Goal: Contribute content: Contribute content

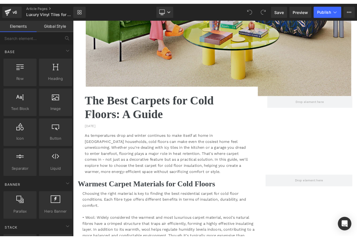
scroll to position [200, 0]
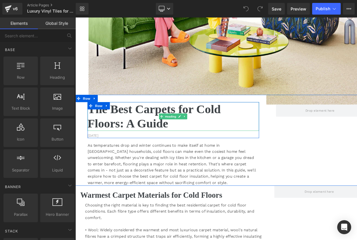
click at [185, 147] on h1 "The Best Carpets for Cold Floors: A Guide" at bounding box center [193, 136] width 206 height 34
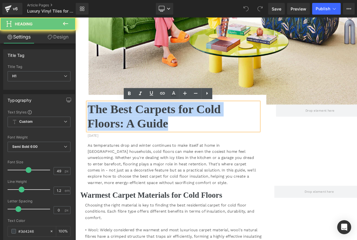
drag, startPoint x: 208, startPoint y: 147, endPoint x: 64, endPoint y: 128, distance: 145.0
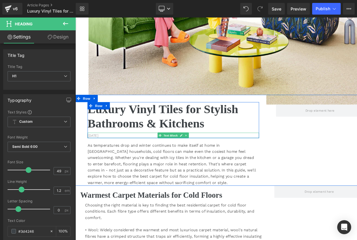
click at [101, 157] on p "[DATE]" at bounding box center [193, 159] width 206 height 6
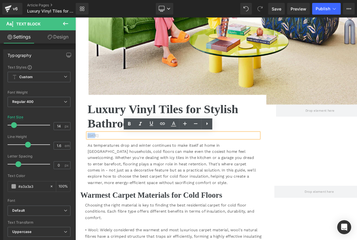
drag, startPoint x: 100, startPoint y: 157, endPoint x: 88, endPoint y: 156, distance: 11.4
click at [90, 156] on div "[DATE]" at bounding box center [193, 159] width 206 height 6
click at [92, 156] on p "[DATE]" at bounding box center [193, 159] width 206 height 6
drag, startPoint x: 100, startPoint y: 157, endPoint x: 87, endPoint y: 157, distance: 13.1
click at [87, 157] on div "Luxury Vinyl Tiles for Stylish Bathrooms & Kitchens Heading [DATE] Text Block R…" at bounding box center [192, 169] width 223 height 100
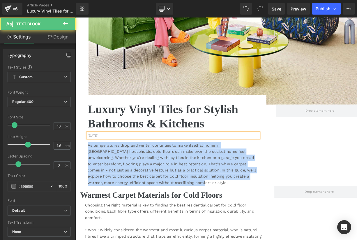
drag, startPoint x: 164, startPoint y: 217, endPoint x: 82, endPoint y: 164, distance: 97.3
click at [82, 164] on div "Luxury Vinyl Tiles for Stylish Bathrooms & Kitchens Heading [DATE] Text Block R…" at bounding box center [192, 169] width 223 height 100
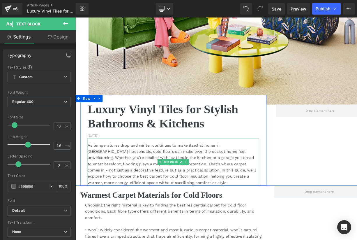
click at [138, 208] on div "As temperatures drop and winter continues to make itself at home in [GEOGRAPHIC…" at bounding box center [193, 193] width 206 height 52
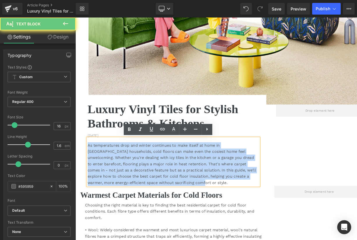
drag, startPoint x: 160, startPoint y: 216, endPoint x: 79, endPoint y: 158, distance: 99.4
click at [79, 158] on div "Luxury Vinyl Tiles for Stylish Bathrooms & Kitchens Heading [DATE] Text Block R…" at bounding box center [192, 170] width 235 height 97
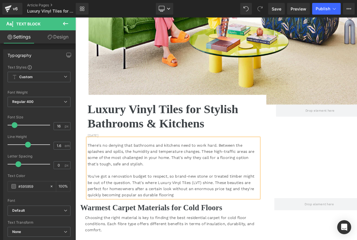
click at [156, 229] on div "You've got a renovation budget to respect, so brand-new stone or treated timber…" at bounding box center [193, 219] width 206 height 30
click at [204, 236] on div "Warmest Carpet Materials for Cold Floors" at bounding box center [193, 242] width 224 height 17
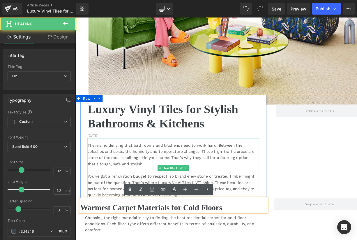
click at [288, 221] on div "You've got a renovation budget to respect, so brand-new stone or treated timber…" at bounding box center [193, 219] width 206 height 30
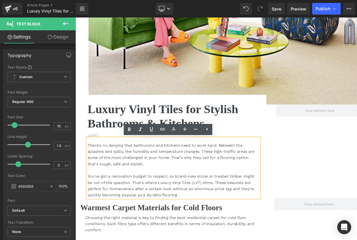
click at [255, 227] on div "You've got a renovation budget to respect, so brand-new stone or treated timber…" at bounding box center [193, 219] width 206 height 30
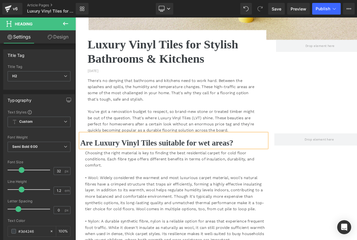
scroll to position [281, 0]
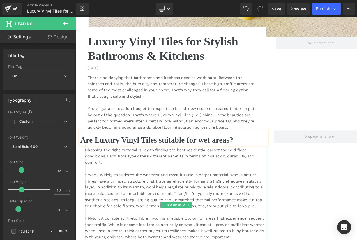
click at [157, 211] on div "• Wool: Widely considered the warmest and most luxurious carpet material, wool'…" at bounding box center [196, 228] width 218 height 52
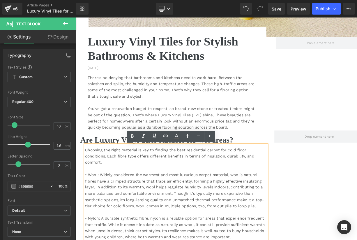
click at [108, 180] on div "Choosing the right material is key to finding the best residential carpet for c…" at bounding box center [196, 242] width 218 height 144
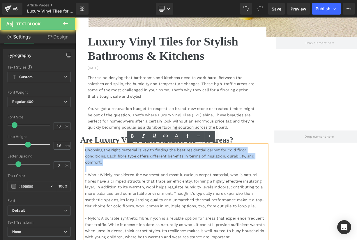
click at [108, 180] on div "Choosing the right material is key to finding the best residential carpet for c…" at bounding box center [196, 242] width 218 height 144
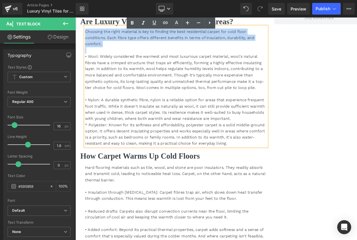
scroll to position [428, 0]
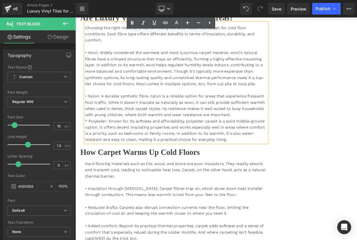
click at [216, 145] on div "* Polyester: Known for its softness and affordability, polyester carpet is a so…" at bounding box center [196, 153] width 218 height 30
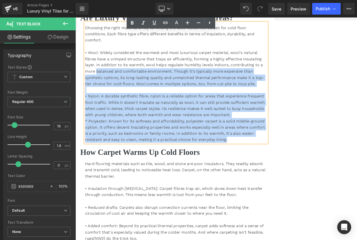
drag, startPoint x: 265, startPoint y: 164, endPoint x: 101, endPoint y: 78, distance: 185.0
click at [101, 79] on div "• Wool: Widely considered the warmest and most luxurious carpet material, wool'…" at bounding box center [196, 108] width 218 height 119
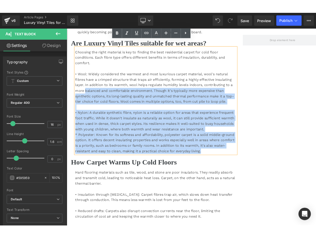
scroll to position [407, 0]
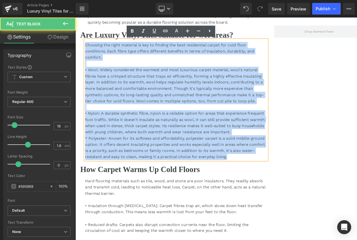
drag, startPoint x: 261, startPoint y: 187, endPoint x: 85, endPoint y: 48, distance: 225.0
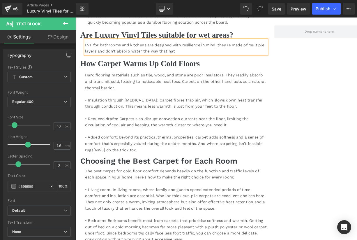
click at [155, 59] on div "LVT for bathrooms and kitchens are designed with resilience in mind, they're ma…" at bounding box center [196, 52] width 218 height 17
click at [225, 53] on div "LVT for bathrooms and kitchens are designed with resilience in mind, they're ma…" at bounding box center [196, 52] width 218 height 17
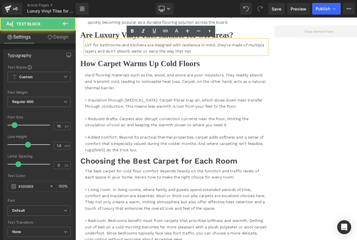
click at [222, 58] on div "LVT for bathrooms and kitchens are designed with resilience in mind, they're ma…" at bounding box center [196, 52] width 218 height 17
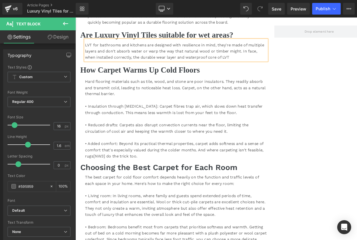
click at [232, 65] on div "LVT for bathrooms and kitchens are designed with resilience in mind, they're ma…" at bounding box center [196, 56] width 218 height 25
click at [279, 62] on div "LVT for bathrooms and kitchens are designed with resilience in mind, they're ma…" at bounding box center [196, 56] width 218 height 25
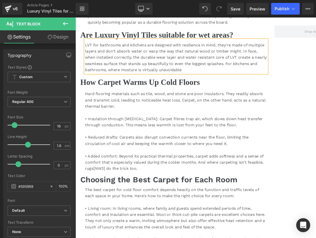
click at [136, 80] on div "LVT for bathrooms and kitchens are designed with resilience in mind, they're ma…" at bounding box center [196, 64] width 218 height 40
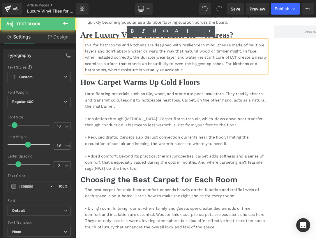
click at [216, 82] on div "LVT for bathrooms and kitchens are designed with resilience in mind, they're ma…" at bounding box center [196, 64] width 218 height 40
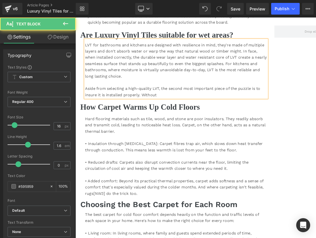
drag, startPoint x: 175, startPoint y: 111, endPoint x: 84, endPoint y: 101, distance: 92.0
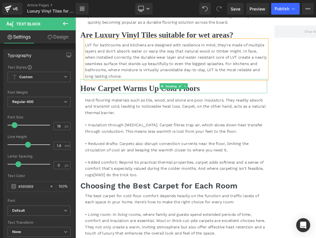
click at [121, 103] on h2 "How Carpet Warms Up Cold Floors" at bounding box center [193, 102] width 224 height 11
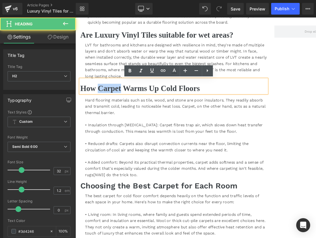
click at [121, 103] on h2 "How Carpet Warms Up Cold Floors" at bounding box center [193, 102] width 224 height 11
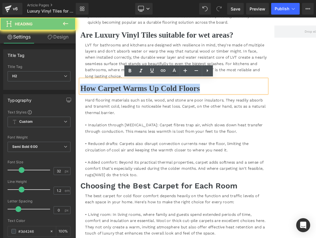
click at [121, 103] on h2 "How Carpet Warms Up Cold Floors" at bounding box center [193, 102] width 224 height 11
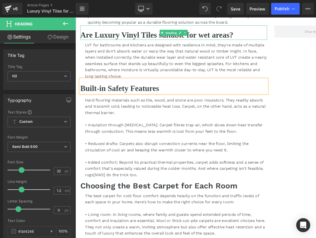
click at [231, 39] on h2 "Are Luxury Vinyl Tiles suitable for wet areas?" at bounding box center [193, 38] width 224 height 11
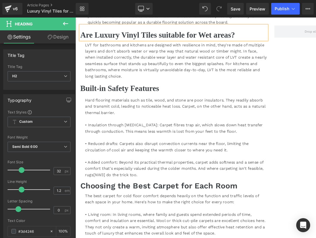
click at [249, 38] on h2 "Are Luxury Vinyl Tiles suitable for Wet areas?" at bounding box center [193, 38] width 224 height 11
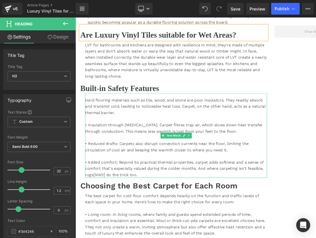
click at [154, 133] on div "Hard flooring materials such as tile, wood, and stone are poor insulators. They…" at bounding box center [196, 159] width 218 height 102
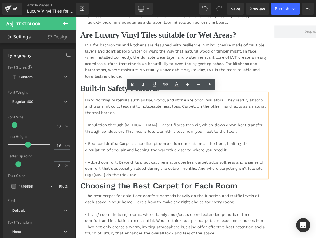
click at [218, 182] on div at bounding box center [196, 184] width 218 height 8
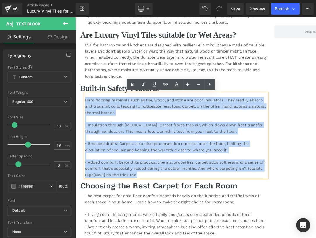
drag, startPoint x: 160, startPoint y: 205, endPoint x: 70, endPoint y: 106, distance: 133.4
click at [75, 106] on html "Skip to content Submit Close search [PHONE_NUMBER] Residential Residential Menu…" at bounding box center [251, 167] width 352 height 1112
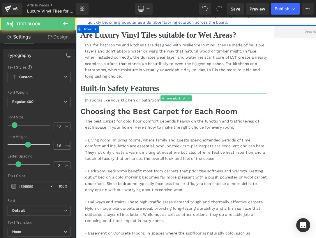
click at [134, 116] on div "In rooms like your ktichen or bathroom" at bounding box center [196, 114] width 218 height 12
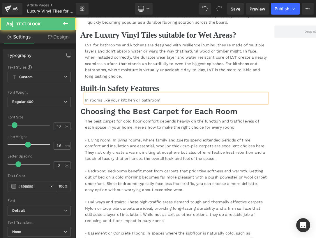
click at [191, 118] on div "In rooms like your kitchen or bathroom" at bounding box center [196, 114] width 218 height 12
click at [274, 116] on div "In rooms like your kitchen or bathroom, where spills are the order of the day, …" at bounding box center [196, 114] width 218 height 12
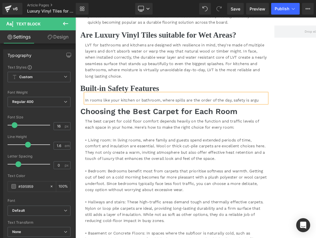
click at [294, 116] on div "In rooms like your kitchen or bathroom, where spills are the order of the day, …" at bounding box center [196, 114] width 218 height 12
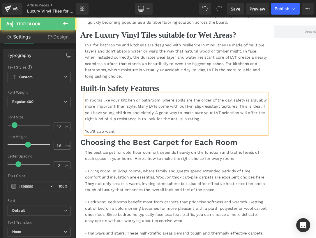
drag, startPoint x: 137, startPoint y: 156, endPoint x: 79, endPoint y: 153, distance: 58.3
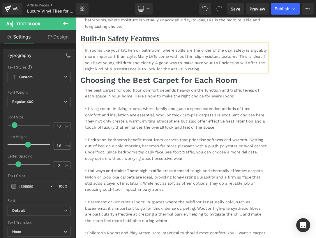
scroll to position [458, 0]
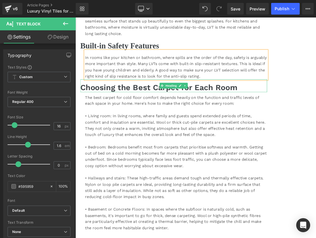
click at [262, 100] on h2 "Choosing the Best Carpet for Each Room" at bounding box center [193, 101] width 224 height 11
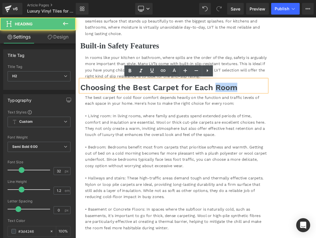
click at [262, 100] on h2 "Choosing the Best Carpet for Each Room" at bounding box center [193, 101] width 224 height 11
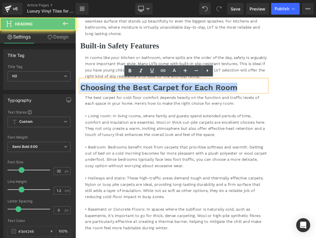
click at [262, 100] on h2 "Choosing the Best Carpet for Each Room" at bounding box center [193, 101] width 224 height 11
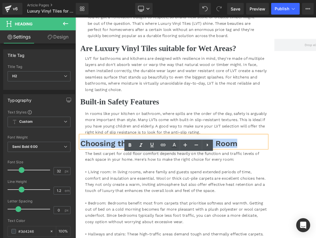
scroll to position [427, 0]
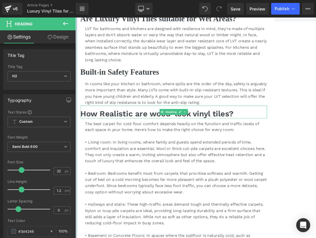
click at [221, 133] on h2 "How Realistic are wood-look vinyl tiles?" at bounding box center [193, 132] width 224 height 11
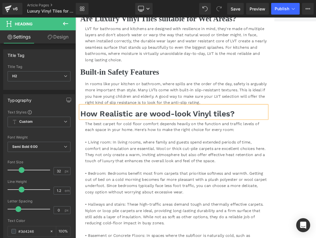
click at [245, 133] on h2 "How Realistic are wood-look Vinyl tiles?" at bounding box center [193, 132] width 224 height 11
click at [232, 164] on div "• Living room: In living rooms, where family and guests spend extended periods …" at bounding box center [196, 178] width 218 height 30
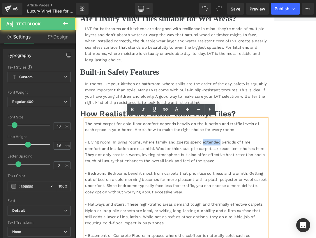
click at [232, 164] on div "• Living room: In living rooms, where family and guests spend extended periods …" at bounding box center [196, 178] width 218 height 30
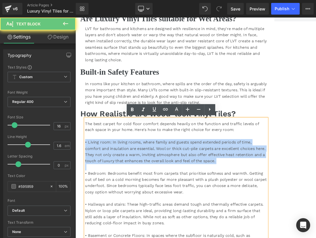
click at [232, 164] on div "• Living room: In living rooms, where family and guests spend extended periods …" at bounding box center [196, 178] width 218 height 30
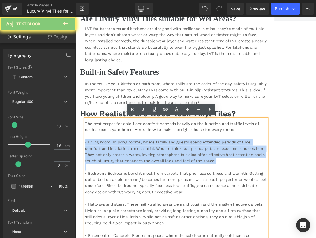
click at [232, 164] on div "• Living room: In living rooms, where family and guests spend extended periods …" at bounding box center [196, 178] width 218 height 30
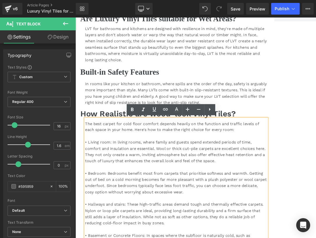
click at [256, 181] on div "• Living room: In living rooms, where family and guests spend extended periods …" at bounding box center [196, 178] width 218 height 30
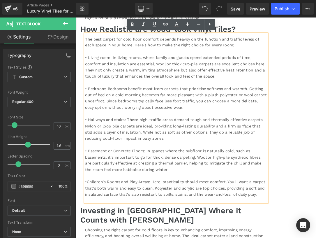
scroll to position [540, 0]
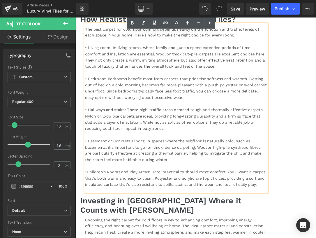
click at [147, 213] on div "•Children's Rooms and Play Areas: Here, practicality should meet comfort. You'l…" at bounding box center [196, 210] width 218 height 22
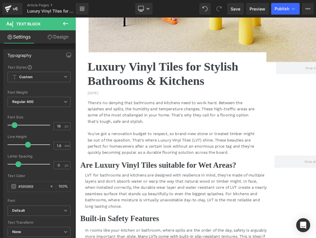
scroll to position [244, 0]
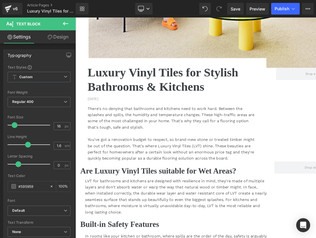
drag, startPoint x: 293, startPoint y: 220, endPoint x: 66, endPoint y: 213, distance: 227.6
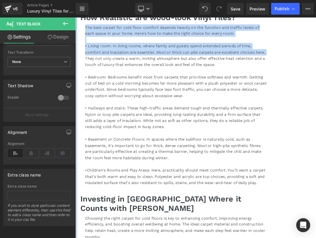
scroll to position [572, 0]
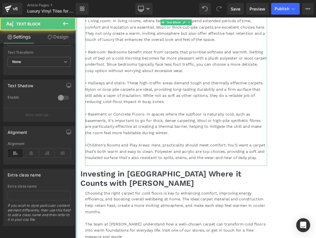
click at [164, 179] on div "•Children's Rooms and Play Areas: Here, practicality should meet comfort. You'l…" at bounding box center [196, 178] width 218 height 22
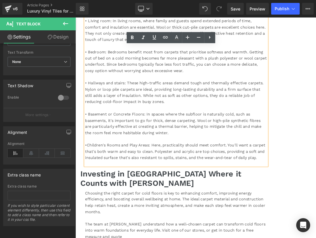
drag, startPoint x: 300, startPoint y: 186, endPoint x: 86, endPoint y: 31, distance: 263.8
click at [87, 31] on div "The best carpet for cold floor comfort depends heavily on the function and traf…" at bounding box center [196, 94] width 218 height 202
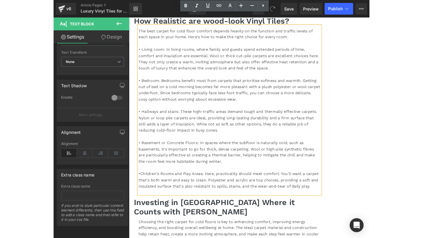
scroll to position [535, 0]
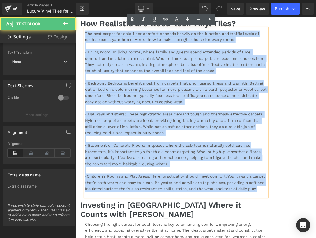
drag, startPoint x: 88, startPoint y: 36, endPoint x: 278, endPoint y: 236, distance: 275.8
click at [278, 236] on div "Are Luxury Vinyl Tiles suitable for Wet Areas? Heading LVT for bathrooms and ki…" at bounding box center [193, 113] width 233 height 428
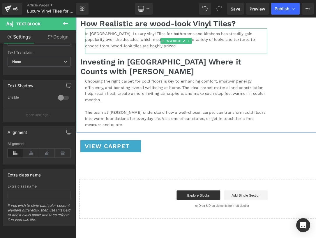
click at [124, 50] on div "In [GEOGRAPHIC_DATA], Luxury Vinyl Tiles for bathrooms and kitchens has steadil…" at bounding box center [196, 44] width 218 height 22
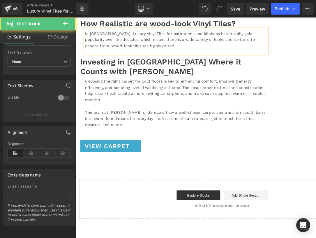
click at [166, 51] on div "In [GEOGRAPHIC_DATA], Luxury Vinyl Tiles for bathrooms and kitchens has steadil…" at bounding box center [196, 44] width 218 height 22
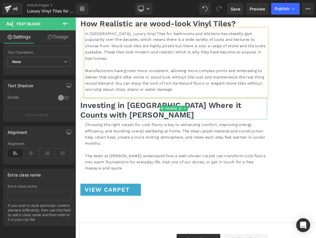
click at [107, 126] on h2 "Investing in [GEOGRAPHIC_DATA] Where it Counts with [PERSON_NAME]" at bounding box center [193, 128] width 224 height 22
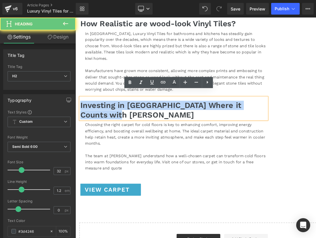
drag, startPoint x: 108, startPoint y: 127, endPoint x: 87, endPoint y: 106, distance: 29.2
click at [87, 113] on div "Investing in [GEOGRAPHIC_DATA] Where it Counts with [PERSON_NAME]" at bounding box center [193, 126] width 224 height 27
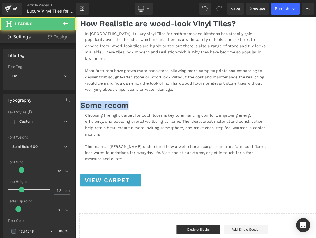
drag, startPoint x: 148, startPoint y: 116, endPoint x: 80, endPoint y: 112, distance: 67.7
click at [80, 112] on div "Are Luxury Vinyl Tiles suitable for Wet Areas? Heading LVT for bathrooms and ki…" at bounding box center [193, 47] width 233 height 297
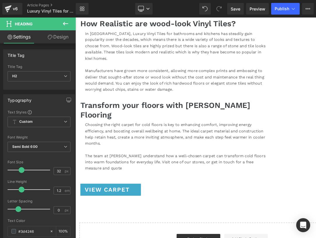
click at [170, 179] on div "The team at [PERSON_NAME] understand how a well-chosen carpet can transform col…" at bounding box center [196, 190] width 218 height 22
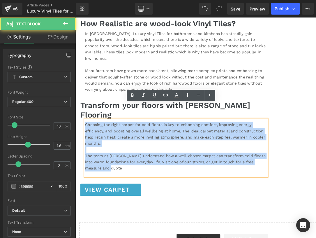
drag, startPoint x: 143, startPoint y: 177, endPoint x: 84, endPoint y: 129, distance: 75.6
click at [84, 129] on div "Are Luxury Vinyl Tiles suitable for Wet Areas? Heading LVT for bathrooms and ki…" at bounding box center [193, 53] width 233 height 308
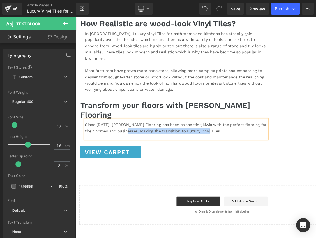
drag, startPoint x: 242, startPoint y: 137, endPoint x: 144, endPoint y: 133, distance: 98.8
click at [144, 140] on div "Since [DATE], [PERSON_NAME] Flooring has been connecting kiwis with the perfect…" at bounding box center [196, 151] width 218 height 23
click at [345, 94] on div "Are Luxury Vinyl Tiles suitable for Wet Areas? Heading LVT for bathrooms and ki…" at bounding box center [251, 31] width 349 height 264
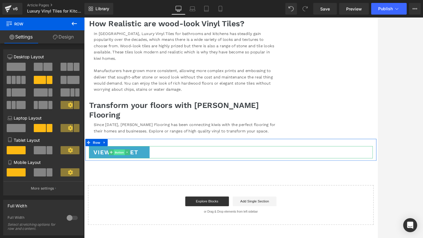
click at [127, 176] on span "Button" at bounding box center [126, 179] width 13 height 7
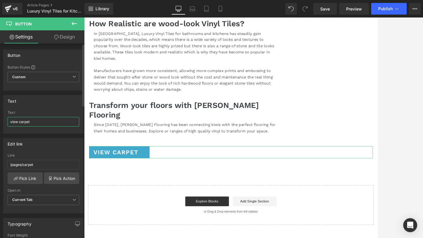
click at [39, 119] on input "view carpet" at bounding box center [44, 122] width 72 height 10
drag, startPoint x: 41, startPoint y: 122, endPoint x: -10, endPoint y: 122, distance: 51.3
click at [0, 122] on html "Button You are previewing how the will restyle your page. You can not edit Elem…" at bounding box center [211, 119] width 423 height 238
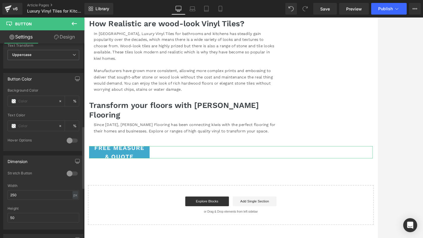
scroll to position [257, 0]
type input "BOOK YOUR FREE MEASURE & QUOTE [DATE]!"
drag, startPoint x: 30, startPoint y: 214, endPoint x: -4, endPoint y: 214, distance: 34.7
click at [0, 214] on html "Button You are previewing how the will restyle your page. You can not edit Elem…" at bounding box center [211, 119] width 423 height 238
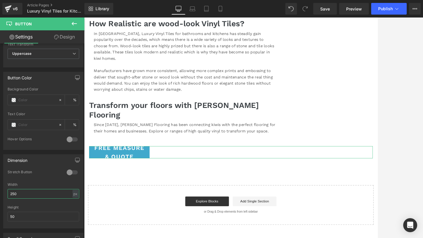
drag, startPoint x: 41, startPoint y: 193, endPoint x: -8, endPoint y: 190, distance: 49.0
click at [0, 190] on html "Button You are previewing how the will restyle your page. You can not edit Elem…" at bounding box center [211, 119] width 423 height 238
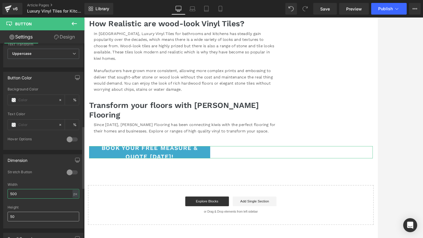
type input "500"
drag, startPoint x: 30, startPoint y: 217, endPoint x: -10, endPoint y: 216, distance: 40.2
click at [0, 216] on html "Button You are previewing how the will restyle your page. You can not edit Elem…" at bounding box center [211, 119] width 423 height 238
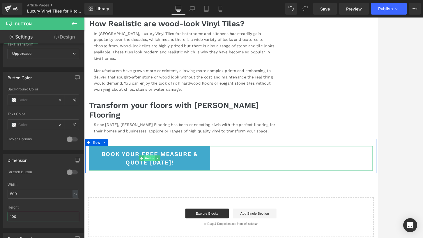
click at [162, 183] on span "Button" at bounding box center [162, 186] width 13 height 7
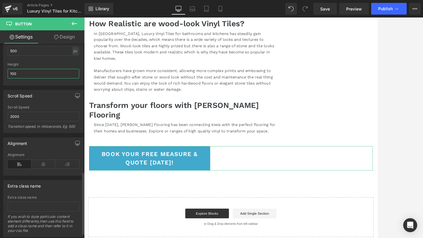
scroll to position [414, 0]
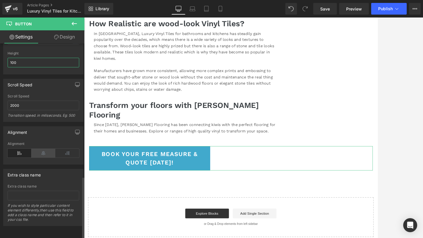
type input "100"
click at [41, 149] on icon at bounding box center [43, 153] width 24 height 9
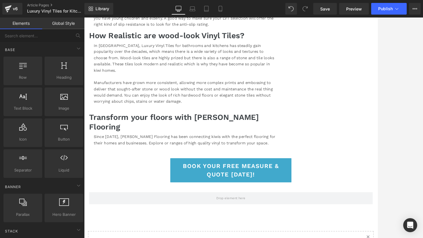
scroll to position [517, 0]
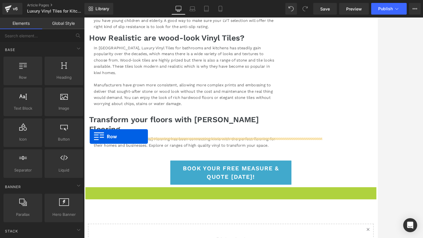
drag, startPoint x: 89, startPoint y: 207, endPoint x: 91, endPoint y: 160, distance: 46.9
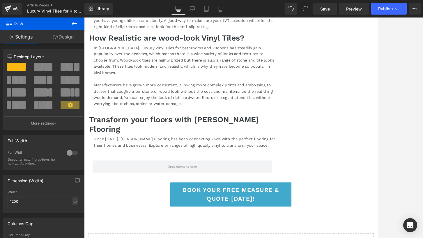
click at [77, 23] on icon at bounding box center [74, 23] width 7 height 7
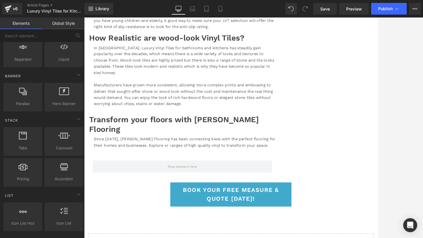
scroll to position [112, 0]
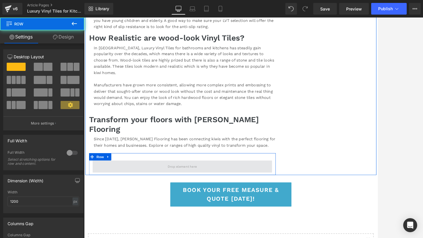
click at [134, 189] on span at bounding box center [202, 196] width 216 height 15
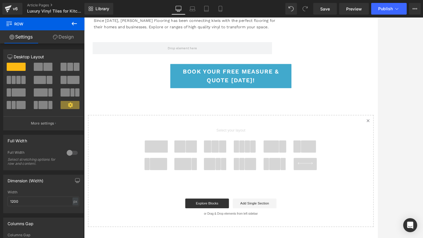
scroll to position [689, 0]
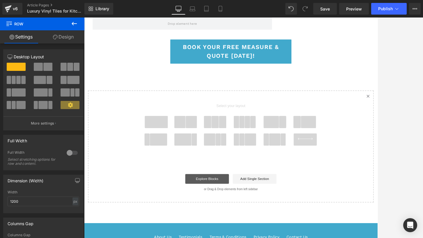
click at [239, 205] on link "Explore Blocks" at bounding box center [232, 211] width 52 height 12
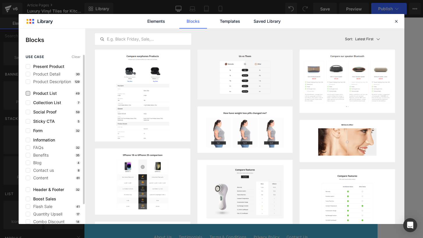
click at [45, 93] on span "Product List" at bounding box center [43, 93] width 27 height 5
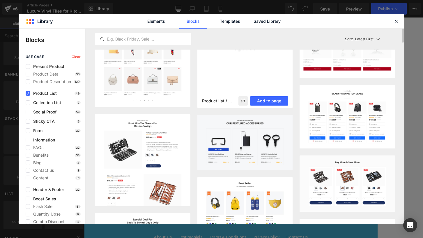
scroll to position [0, 0]
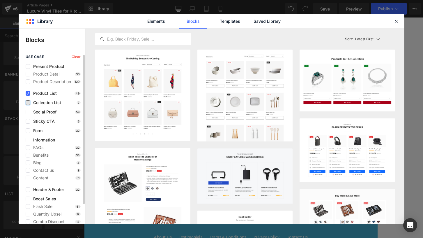
click at [29, 101] on label at bounding box center [28, 102] width 5 height 5
click at [28, 103] on input "checkbox" at bounding box center [28, 103] width 0 height 0
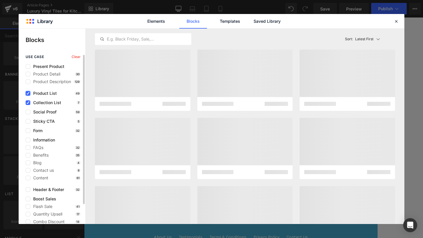
click at [28, 93] on icon at bounding box center [28, 93] width 3 height 0
click at [28, 93] on input "checkbox" at bounding box center [28, 93] width 0 height 0
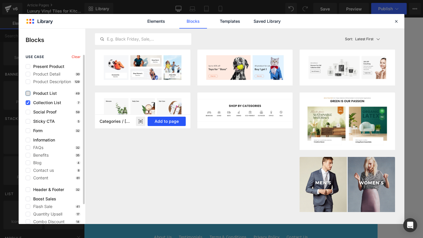
click at [160, 121] on button "Add to page" at bounding box center [167, 120] width 38 height 9
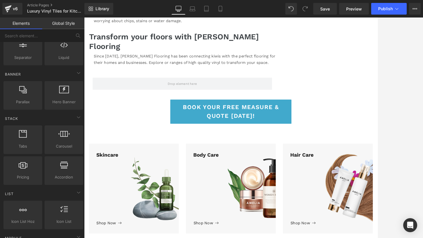
scroll to position [604, 0]
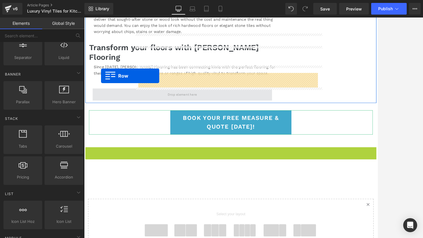
drag, startPoint x: 90, startPoint y: 160, endPoint x: 105, endPoint y: 87, distance: 74.0
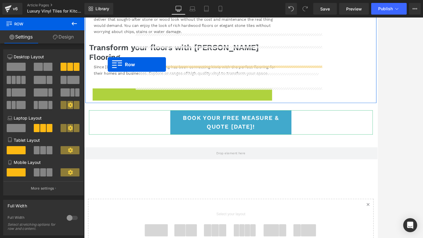
drag, startPoint x: 97, startPoint y: 87, endPoint x: 112, endPoint y: 74, distance: 20.0
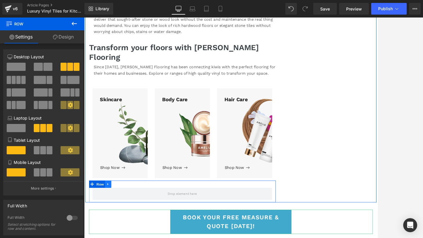
click at [111, 213] on link at bounding box center [113, 217] width 8 height 9
click at [126, 215] on icon at bounding box center [128, 217] width 4 height 4
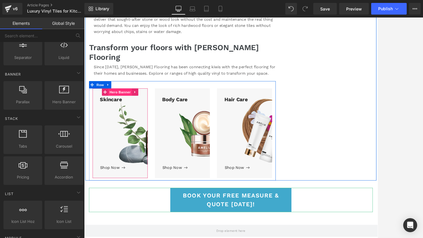
click at [124, 103] on span "Hero Banner" at bounding box center [127, 107] width 28 height 9
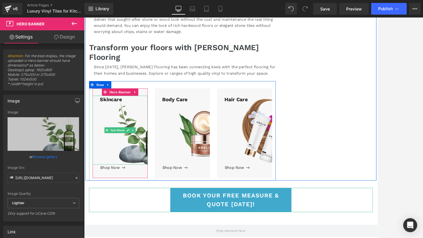
click at [128, 111] on div "Skincare" at bounding box center [127, 152] width 66 height 82
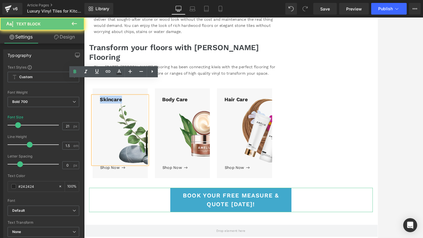
click at [128, 111] on div "Skincare" at bounding box center [127, 152] width 66 height 82
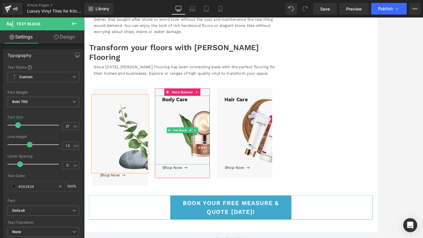
click at [200, 111] on div "Body Care" at bounding box center [202, 152] width 66 height 82
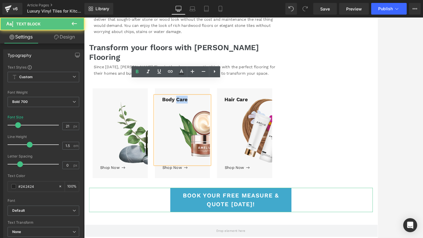
click at [200, 111] on div "Body Care" at bounding box center [202, 152] width 66 height 82
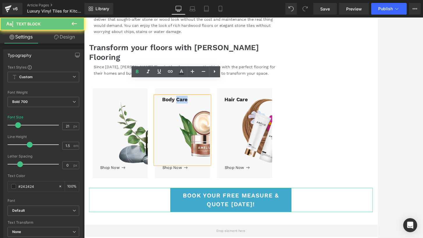
click at [200, 111] on div "Body Care" at bounding box center [202, 152] width 66 height 82
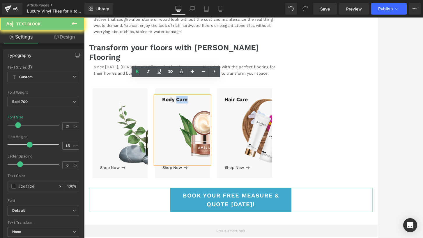
click at [200, 111] on div "Body Care" at bounding box center [202, 152] width 66 height 82
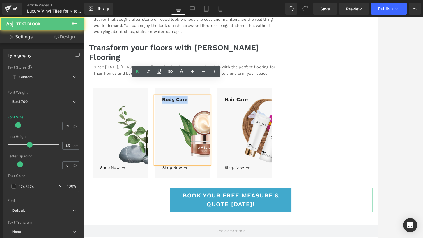
click at [200, 111] on div "Body Care" at bounding box center [202, 152] width 66 height 82
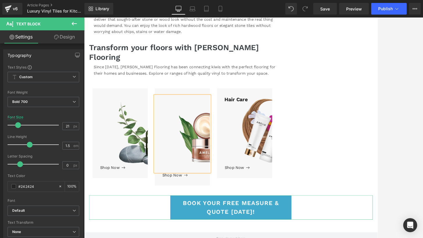
click at [274, 111] on div "Hair Care" at bounding box center [277, 152] width 66 height 82
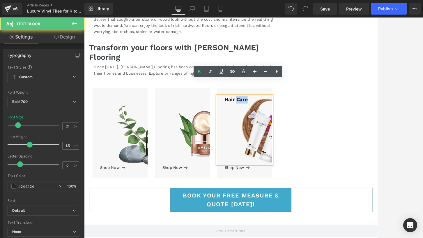
click at [274, 111] on div "Hair Care" at bounding box center [277, 152] width 66 height 82
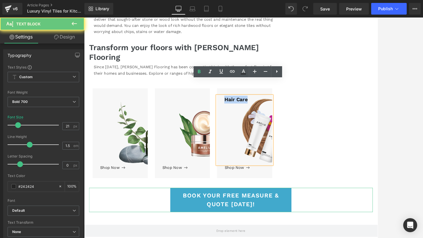
click at [274, 111] on div "Hair Care" at bounding box center [277, 152] width 66 height 82
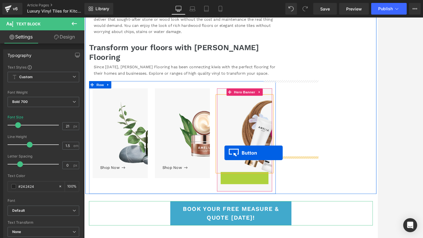
drag, startPoint x: 259, startPoint y: 187, endPoint x: 253, endPoint y: 180, distance: 8.7
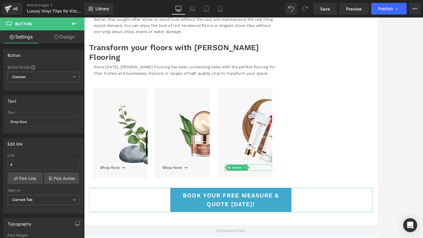
click at [369, 119] on div at bounding box center [253, 127] width 339 height 220
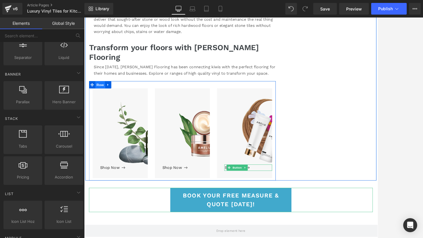
click at [98, 94] on span "Row" at bounding box center [104, 98] width 12 height 9
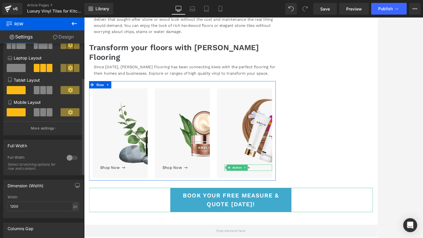
scroll to position [74, 0]
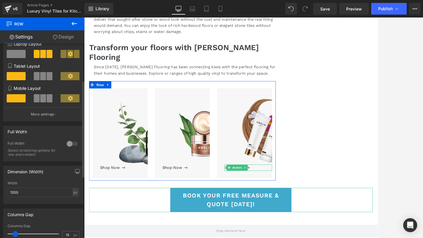
click at [68, 142] on div at bounding box center [72, 143] width 14 height 9
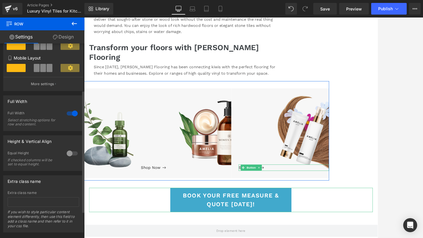
scroll to position [116, 0]
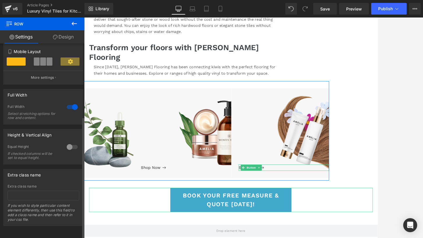
click at [71, 143] on div at bounding box center [72, 146] width 14 height 9
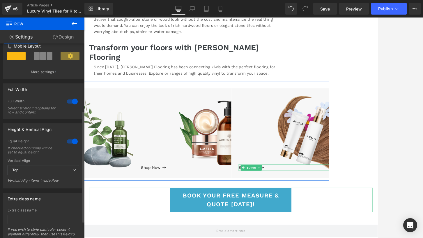
click at [73, 143] on div at bounding box center [72, 141] width 14 height 9
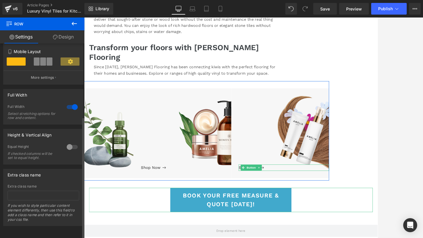
click at [73, 105] on div at bounding box center [72, 106] width 14 height 9
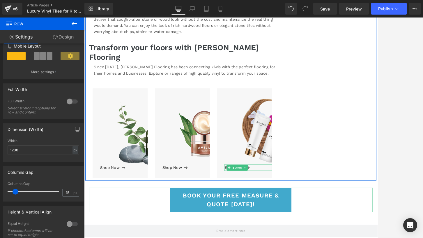
scroll to position [587, 0]
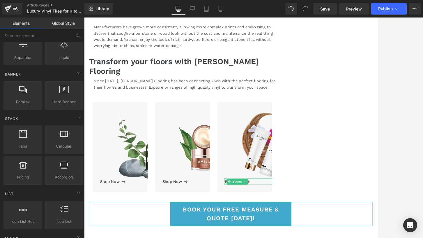
click at [369, 115] on div at bounding box center [253, 127] width 339 height 220
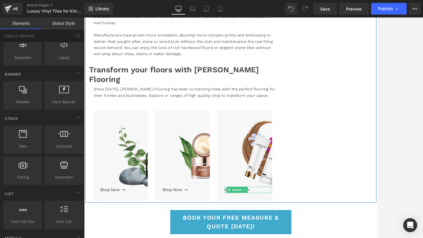
scroll to position [579, 0]
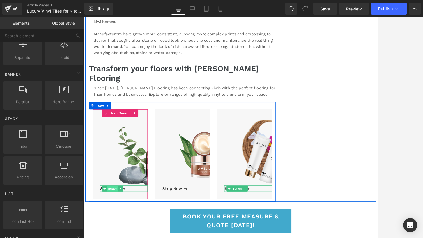
click at [118, 219] on span "Button" at bounding box center [118, 222] width 13 height 7
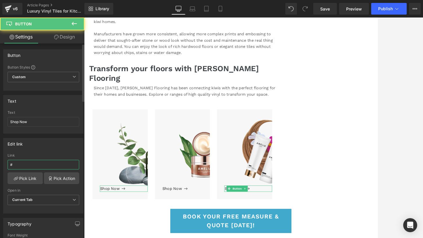
click at [32, 165] on input "#" at bounding box center [44, 165] width 72 height 10
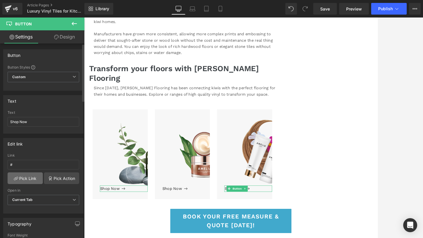
click at [28, 177] on link "Pick Link" at bounding box center [25, 178] width 35 height 12
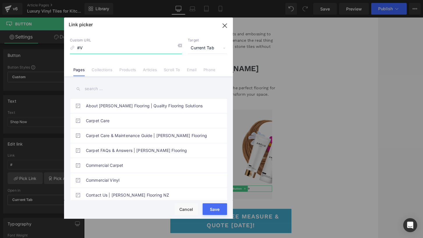
type input "#"
click at [121, 66] on li "Products" at bounding box center [128, 67] width 24 height 10
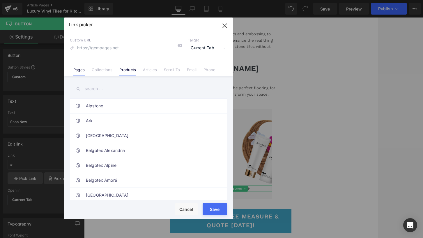
click at [80, 69] on link "Pages" at bounding box center [78, 71] width 11 height 9
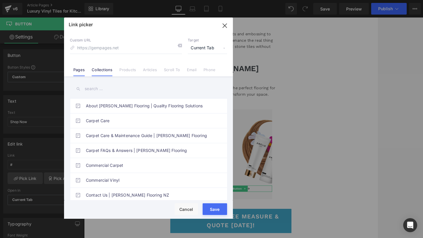
click at [103, 71] on link "Collections" at bounding box center [102, 71] width 21 height 9
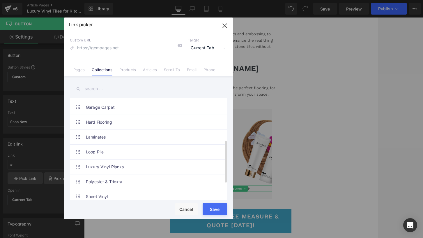
scroll to position [104, 0]
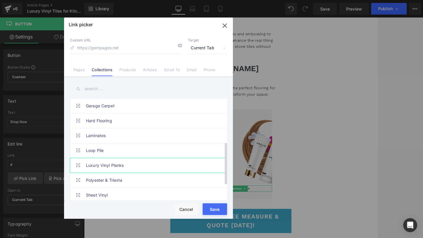
click at [116, 164] on link "Luxury Vinyl Planks" at bounding box center [150, 165] width 128 height 15
type input "/collections/vinyl-planks"
click at [215, 205] on button "Save" at bounding box center [215, 209] width 24 height 12
type input "/collections/vinyl-planks"
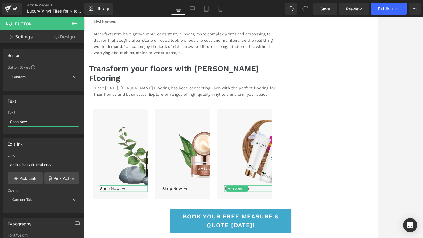
drag, startPoint x: 39, startPoint y: 121, endPoint x: -3, endPoint y: 120, distance: 42.3
click at [0, 120] on html "Button You are previewing how the will restyle your page. You can not edit Elem…" at bounding box center [211, 119] width 423 height 238
type input "V"
type input "O"
type input "VIEW LVT"
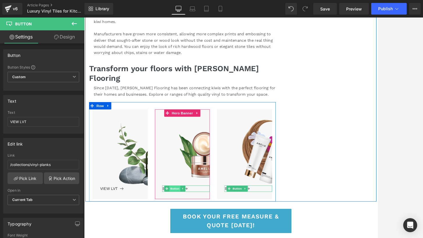
click at [191, 219] on span "Button" at bounding box center [193, 222] width 13 height 7
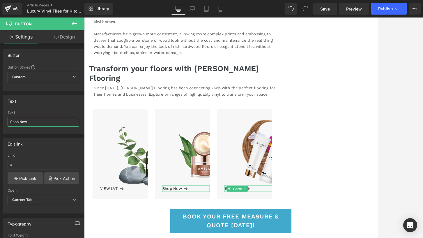
drag, startPoint x: 32, startPoint y: 124, endPoint x: -10, endPoint y: 121, distance: 41.8
click at [0, 121] on html "Button You are previewing how the will restyle your page. You can not edit Elem…" at bounding box center [211, 119] width 423 height 238
type input "VIEW SHEET VINYL"
click at [27, 181] on link "Pick Link" at bounding box center [25, 178] width 35 height 12
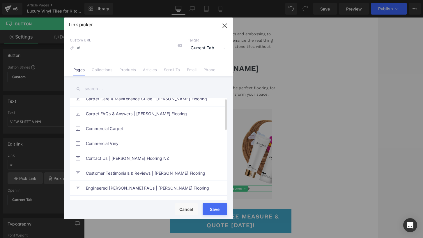
scroll to position [0, 0]
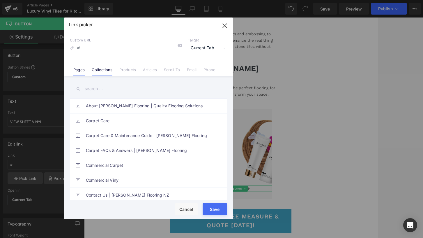
click at [105, 69] on link "Collections" at bounding box center [102, 71] width 21 height 9
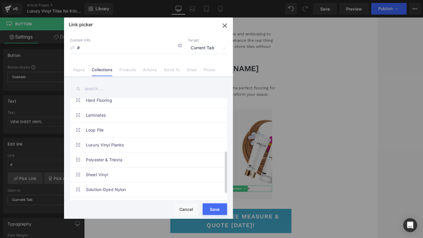
scroll to position [126, 0]
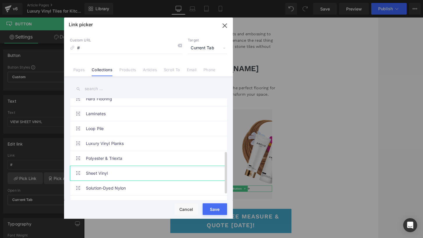
click at [118, 173] on link "Sheet Vinyl" at bounding box center [150, 173] width 128 height 15
type input "/collections/vinyl-tiles"
click at [223, 210] on button "Save" at bounding box center [215, 209] width 24 height 12
type input "/collections/vinyl-tiles"
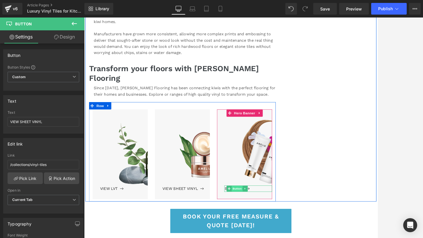
click at [268, 219] on span "Button" at bounding box center [267, 222] width 13 height 7
click at [294, 131] on icon at bounding box center [294, 132] width 1 height 3
click at [295, 128] on link at bounding box center [299, 132] width 8 height 9
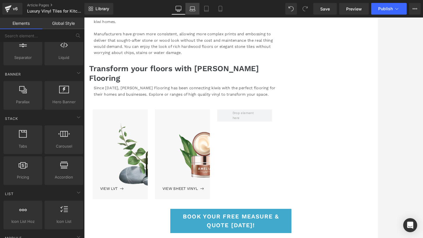
click at [191, 12] on link "Laptop" at bounding box center [193, 9] width 14 height 12
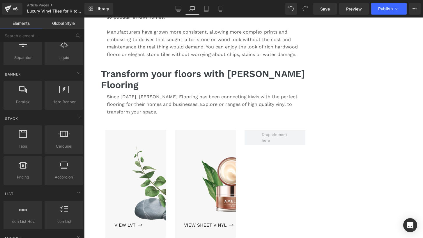
scroll to position [493, 0]
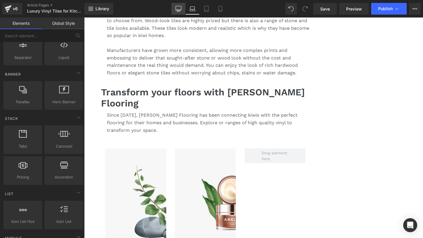
click at [176, 11] on icon at bounding box center [179, 9] width 6 height 6
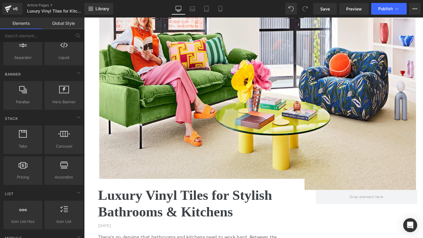
scroll to position [126, 0]
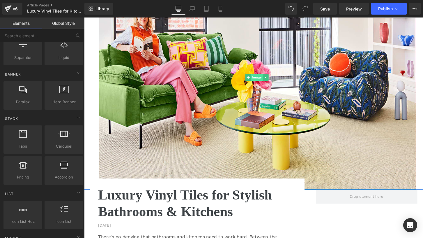
click at [266, 80] on span "Image" at bounding box center [264, 79] width 12 height 7
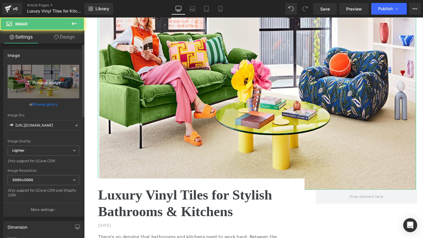
click at [42, 74] on link "Replace Image" at bounding box center [44, 81] width 72 height 33
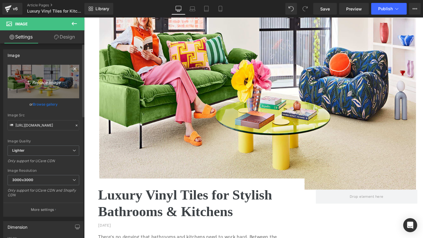
type input "C:\fakepath\Screenshot [DATE] 4.05.38 PM.png"
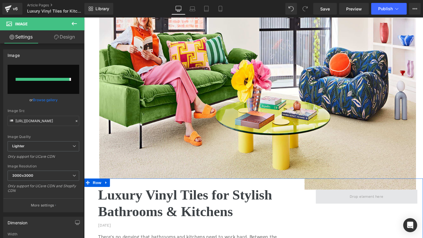
type input "[URL][DOMAIN_NAME]"
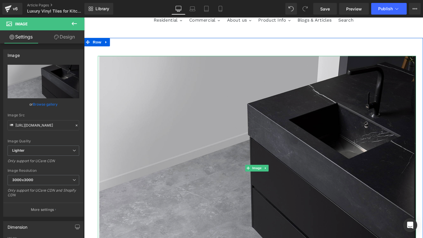
scroll to position [29, 0]
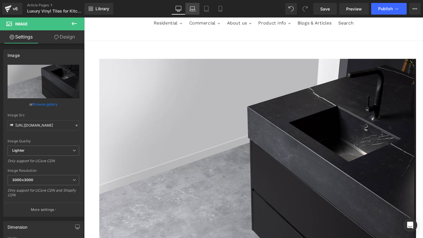
click at [193, 8] on icon at bounding box center [193, 9] width 6 height 6
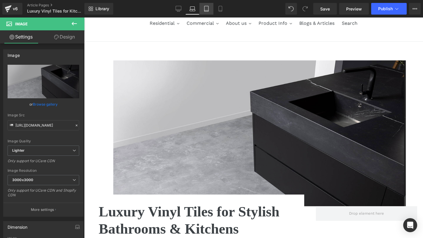
click at [211, 8] on link "Tablet" at bounding box center [207, 9] width 14 height 12
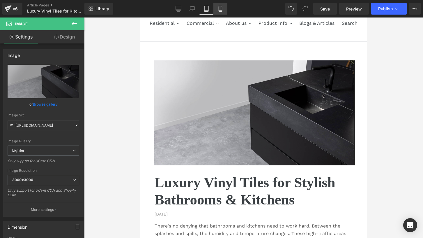
click at [220, 5] on link "Mobile" at bounding box center [220, 9] width 14 height 12
type input "250"
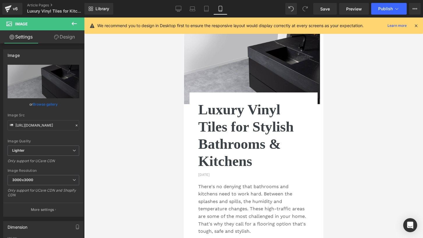
scroll to position [0, 0]
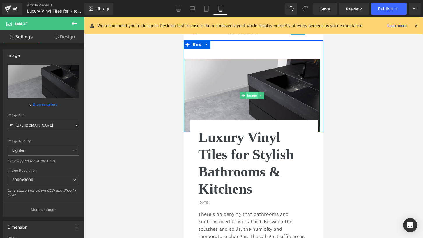
click at [251, 96] on span "Image" at bounding box center [252, 95] width 12 height 7
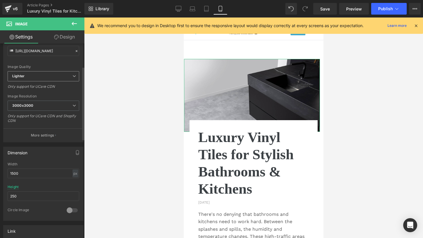
scroll to position [77, 0]
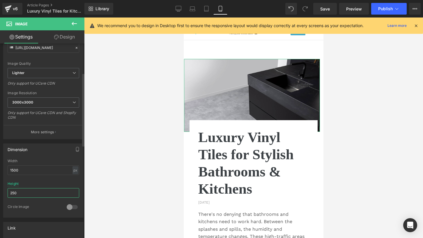
click at [31, 193] on input "250" at bounding box center [44, 193] width 72 height 10
drag, startPoint x: 27, startPoint y: 170, endPoint x: 3, endPoint y: 168, distance: 23.7
click at [3, 168] on div "Dimension 1500px Width 1500 px % px 250px Height 250 0 Circle Image" at bounding box center [43, 178] width 87 height 78
click at [40, 158] on div "Dimension 500px Width 500 px % px 250px Height 250 0 Circle Image" at bounding box center [43, 180] width 80 height 74
click at [37, 170] on input "500" at bounding box center [44, 170] width 72 height 10
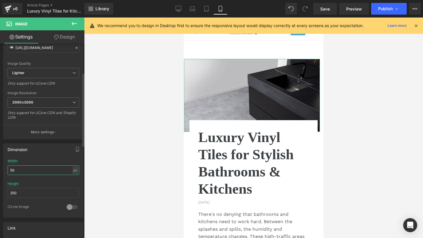
type input "5"
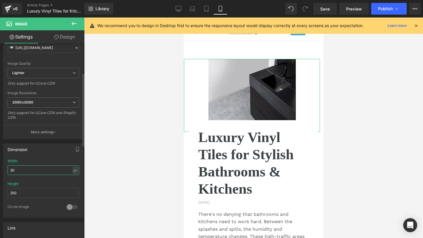
type input "3"
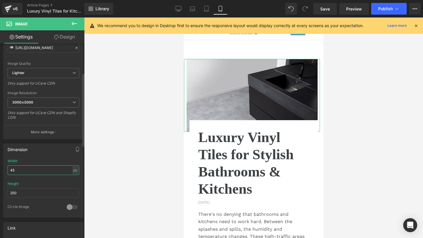
type input "4"
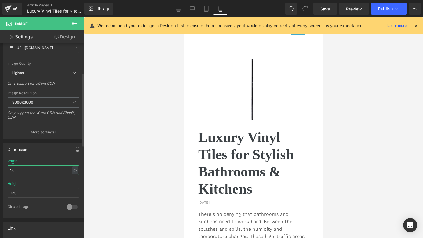
type input "500"
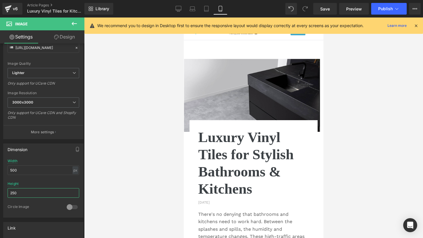
drag, startPoint x: 27, startPoint y: 190, endPoint x: -1, endPoint y: 191, distance: 28.0
click at [0, 191] on html "Image You are previewing how the will restyle your page. You can not edit Eleme…" at bounding box center [211, 119] width 423 height 238
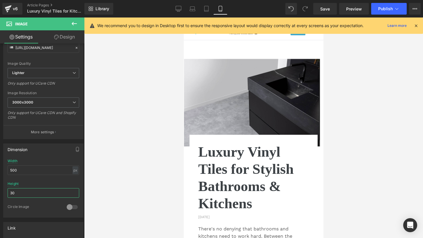
type input "3"
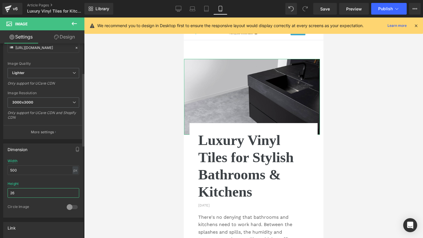
type input "2"
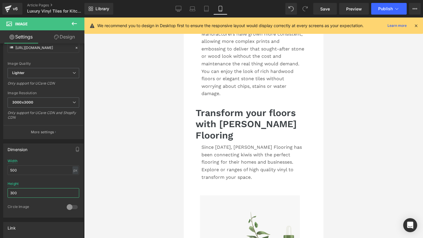
scroll to position [637, 0]
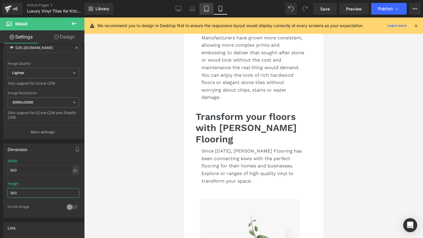
type input "300"
click at [203, 6] on link "Tablet" at bounding box center [207, 9] width 14 height 12
type input "1500"
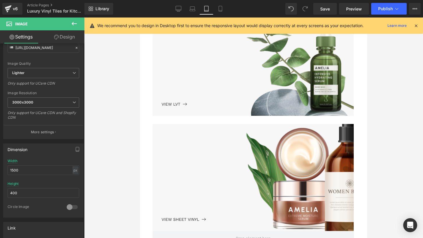
scroll to position [624, 0]
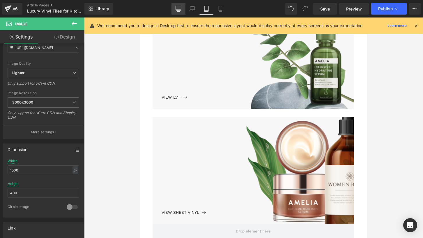
click at [179, 14] on link "Desktop" at bounding box center [179, 9] width 14 height 12
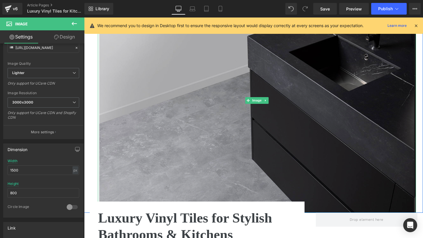
scroll to position [95, 0]
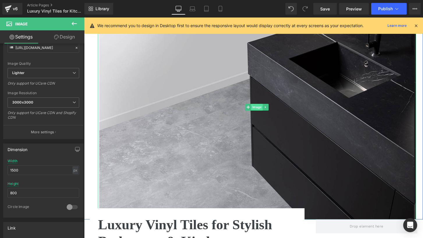
click at [262, 108] on span "Image" at bounding box center [264, 110] width 12 height 7
drag, startPoint x: 36, startPoint y: 192, endPoint x: -1, endPoint y: 190, distance: 37.9
click at [0, 190] on html "Image You are previewing how the will restyle your page. You can not edit Eleme…" at bounding box center [211, 119] width 423 height 238
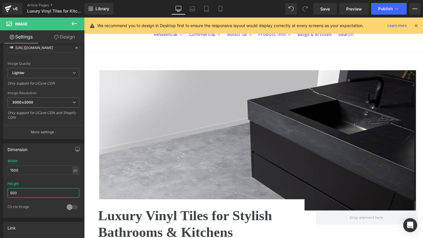
scroll to position [15, 0]
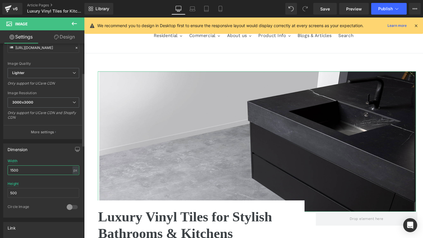
click at [37, 167] on input "1500" at bounding box center [44, 170] width 72 height 10
drag, startPoint x: 27, startPoint y: 191, endPoint x: -1, endPoint y: 191, distance: 28.0
click at [0, 191] on html "Image You are previewing how the will restyle your page. You can not edit Eleme…" at bounding box center [211, 119] width 423 height 238
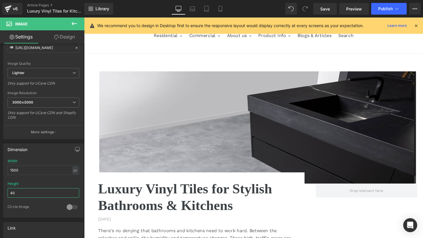
type input "4"
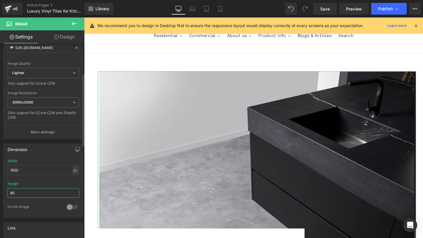
type input "6"
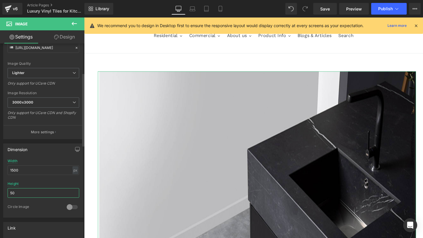
type input "500"
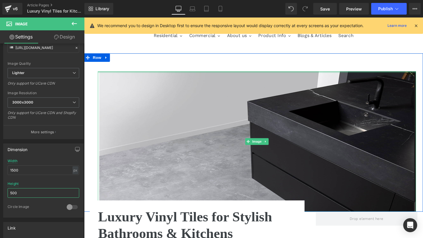
drag, startPoint x: 245, startPoint y: 73, endPoint x: 248, endPoint y: 61, distance: 12.8
click at [248, 61] on div "Image Row" at bounding box center [260, 137] width 352 height 164
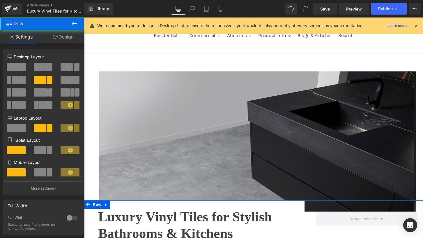
drag, startPoint x: 352, startPoint y: 212, endPoint x: 355, endPoint y: 200, distance: 12.2
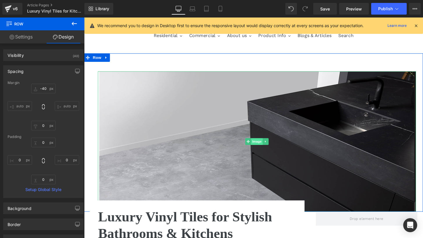
click at [266, 145] on span "Image" at bounding box center [264, 146] width 12 height 7
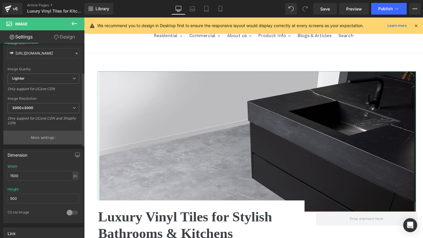
scroll to position [91, 0]
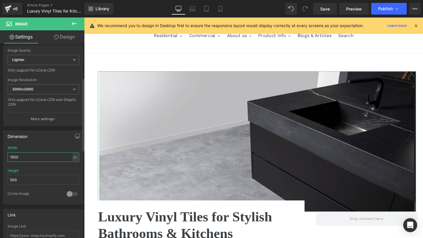
drag, startPoint x: 24, startPoint y: 152, endPoint x: 15, endPoint y: 152, distance: 9.3
click at [15, 152] on input "1500" at bounding box center [44, 157] width 72 height 10
drag, startPoint x: 24, startPoint y: 156, endPoint x: -1, endPoint y: 154, distance: 25.4
click at [0, 154] on html "Image You are previewing how the will restyle your page. You can not edit Eleme…" at bounding box center [211, 119] width 423 height 238
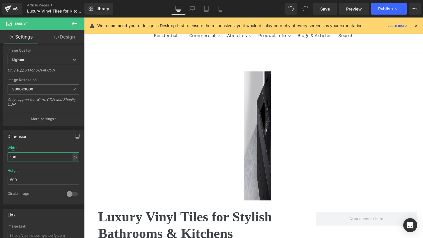
type input "1000"
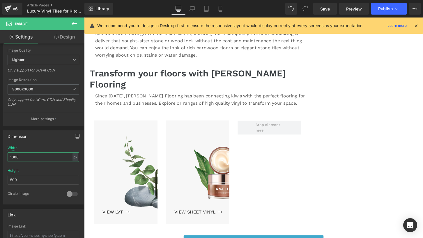
scroll to position [487, 0]
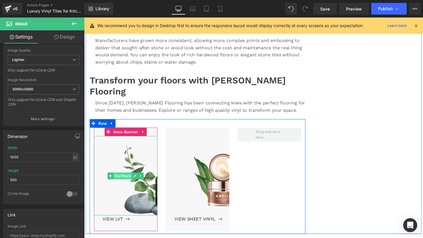
click at [123, 178] on span "Text Block" at bounding box center [124, 181] width 19 height 7
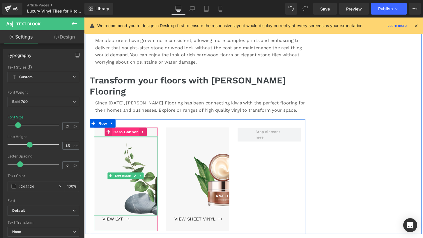
click at [125, 132] on span "Hero Banner" at bounding box center [127, 136] width 28 height 9
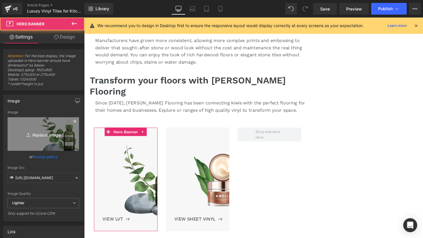
click at [43, 135] on icon "Replace Image" at bounding box center [43, 133] width 47 height 7
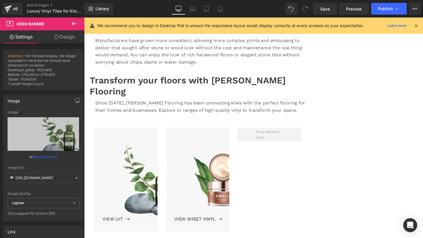
type input "C:\fakepath\Screenshot [DATE] 4.07.52 PM.png"
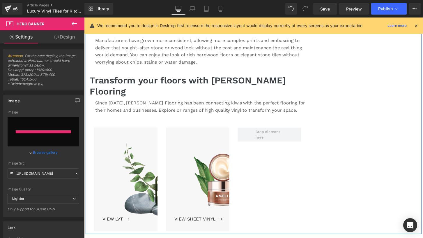
type input "[URL][DOMAIN_NAME]"
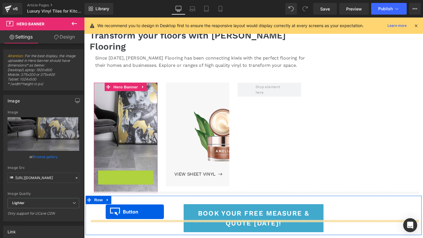
scroll to position [551, 0]
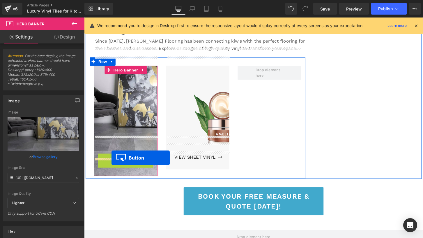
drag, startPoint x: 108, startPoint y: 208, endPoint x: 113, endPoint y: 163, distance: 45.1
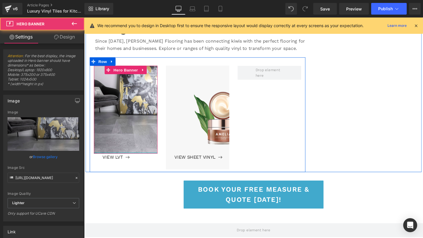
drag, startPoint x: 134, startPoint y: 145, endPoint x: 137, endPoint y: 113, distance: 32.1
click at [137, 113] on div "Text Block Hero Banner" at bounding box center [127, 113] width 66 height 91
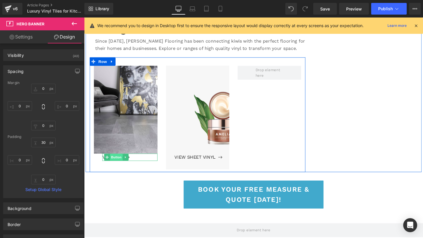
click at [114, 159] on span "Button" at bounding box center [117, 162] width 13 height 7
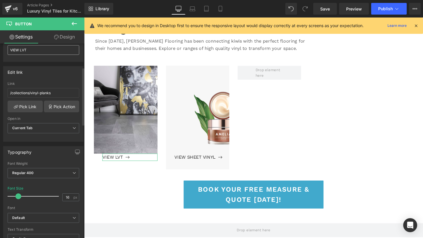
scroll to position [80, 0]
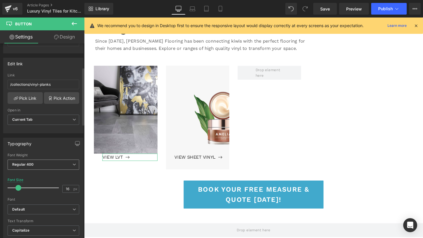
click at [36, 164] on span "Regular 400" at bounding box center [44, 164] width 72 height 10
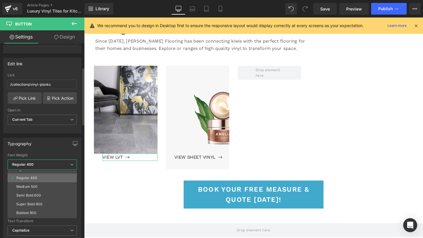
scroll to position [24, 0]
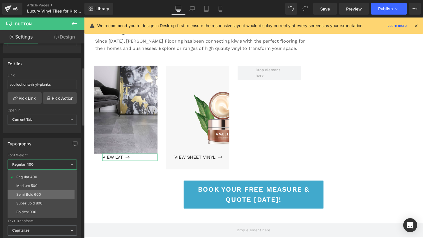
click at [25, 194] on div "Semi Bold 600" at bounding box center [28, 194] width 25 height 4
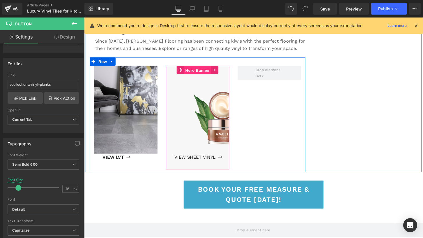
click at [204, 68] on span "Hero Banner" at bounding box center [202, 72] width 28 height 9
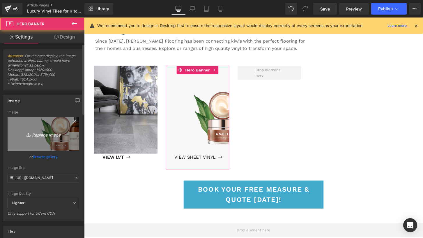
click at [44, 134] on icon "Replace Image" at bounding box center [43, 133] width 47 height 7
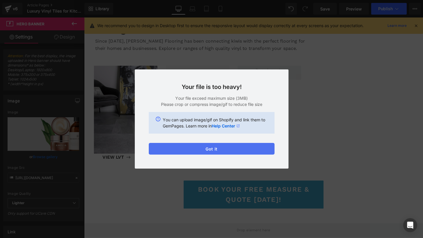
click at [193, 148] on button "Got it" at bounding box center [212, 149] width 126 height 12
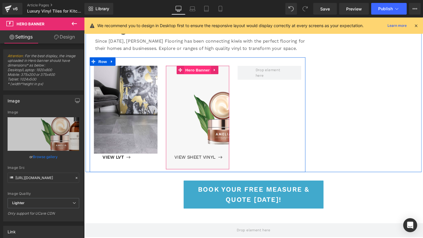
click at [203, 68] on span "Hero Banner" at bounding box center [202, 72] width 28 height 9
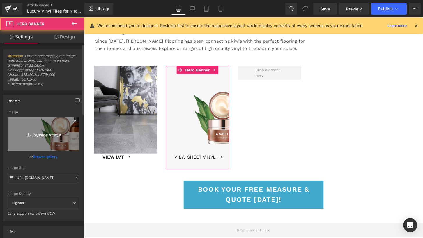
click at [47, 131] on icon "Replace Image" at bounding box center [43, 133] width 47 height 7
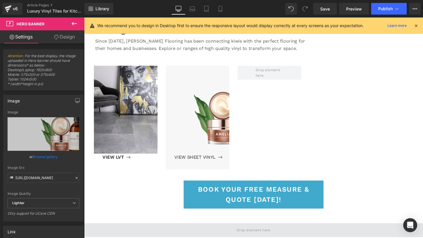
type input "C:\fakepath\Screenshot [DATE] 4.16.06 PM.png"
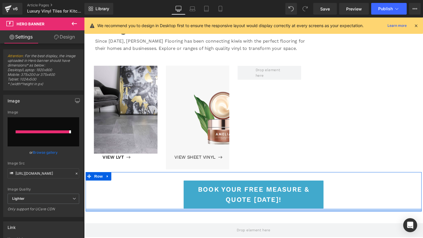
type input "[URL][DOMAIN_NAME]"
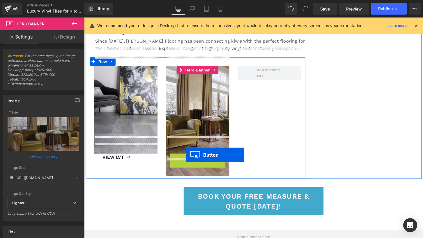
drag, startPoint x: 194, startPoint y: 144, endPoint x: 190, endPoint y: 160, distance: 15.8
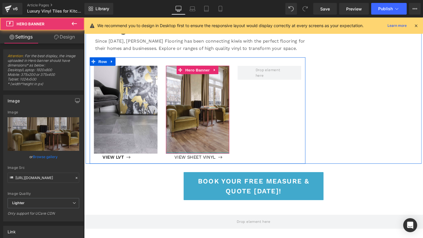
drag, startPoint x: 184, startPoint y: 145, endPoint x: 186, endPoint y: 135, distance: 10.6
click at [186, 135] on div "Text Block Hero Banner" at bounding box center [202, 113] width 66 height 91
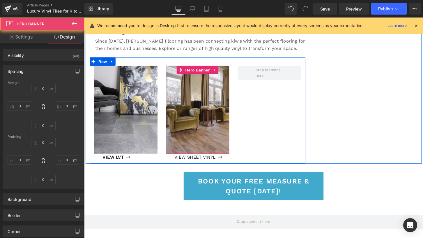
type input "0"
type input "30"
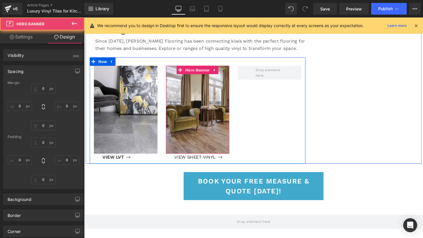
type input "0"
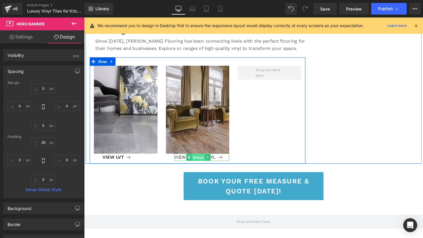
click at [200, 159] on span "Button" at bounding box center [203, 162] width 13 height 7
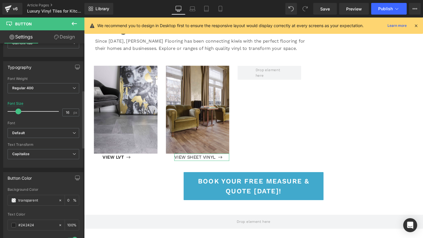
scroll to position [158, 0]
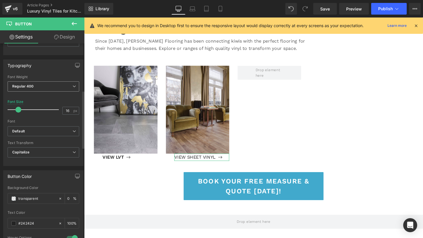
click at [40, 88] on span "Regular 400" at bounding box center [44, 86] width 72 height 10
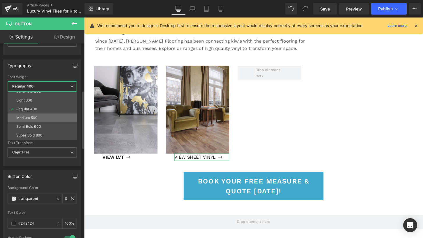
scroll to position [16, 0]
click at [36, 125] on div "Semi Bold 600" at bounding box center [28, 124] width 25 height 4
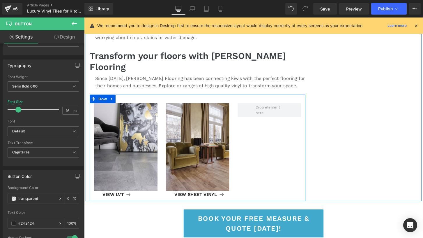
scroll to position [512, 0]
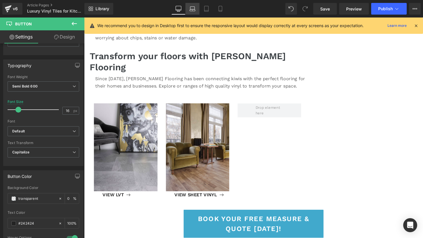
click at [195, 3] on link "Laptop" at bounding box center [193, 9] width 14 height 12
type input "0"
type input "100"
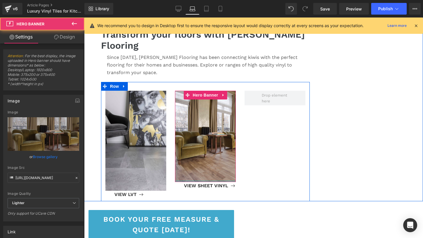
drag, startPoint x: 179, startPoint y: 178, endPoint x: 182, endPoint y: 155, distance: 23.5
click at [182, 155] on div "Text Block Hero Banner" at bounding box center [205, 136] width 61 height 91
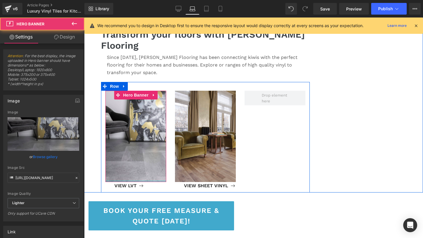
drag, startPoint x: 157, startPoint y: 177, endPoint x: 158, endPoint y: 160, distance: 16.9
click at [158, 160] on div "Text Block Hero Banner" at bounding box center [135, 136] width 61 height 91
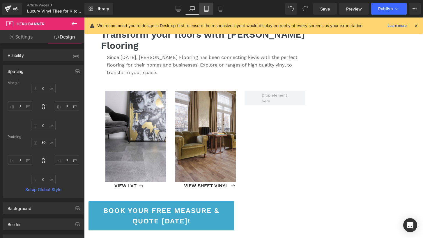
click at [209, 6] on icon at bounding box center [207, 9] width 6 height 6
type input "0"
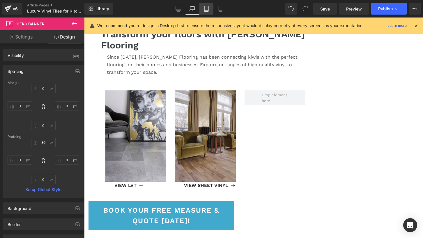
type input "28"
type input "0"
type input "28"
type input "0"
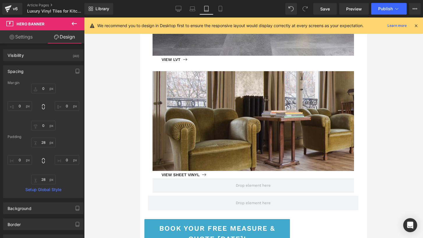
scroll to position [668, 0]
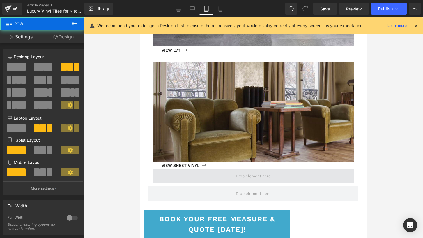
click at [231, 169] on span at bounding box center [254, 176] width 202 height 15
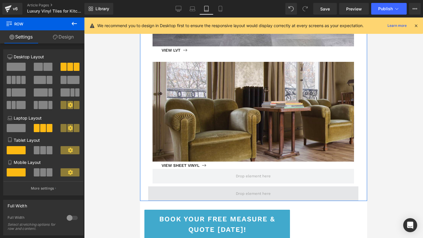
click at [186, 186] on span at bounding box center [253, 193] width 210 height 15
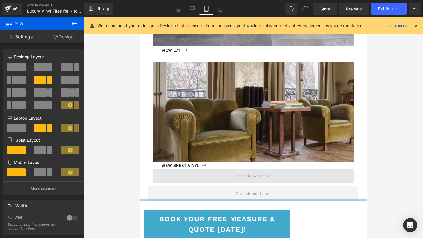
drag, startPoint x: 155, startPoint y: 188, endPoint x: 160, endPoint y: 169, distance: 20.0
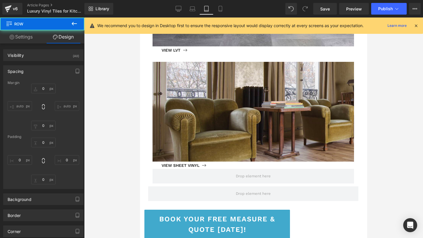
type input "0"
type input "15"
type input "0"
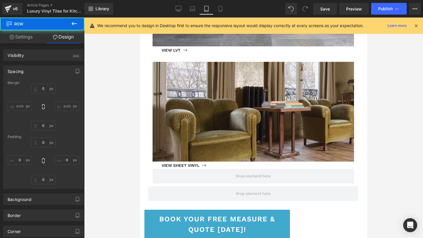
type input "13"
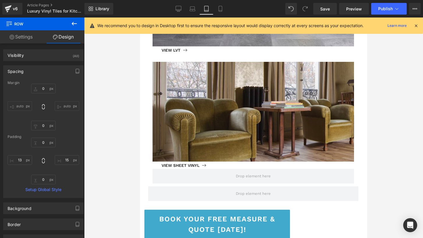
click at [213, 212] on div "Rendering Content" at bounding box center [212, 214] width 36 height 6
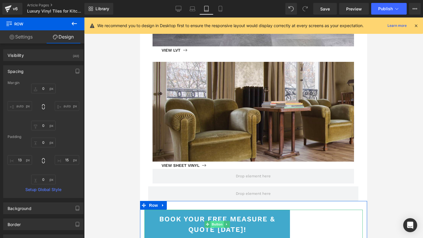
click at [217, 220] on span "Button" at bounding box center [217, 223] width 13 height 7
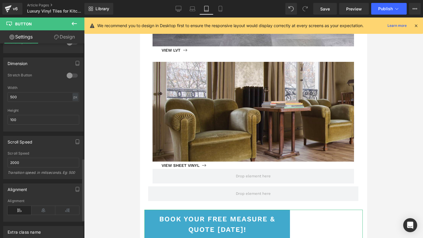
scroll to position [360, 0]
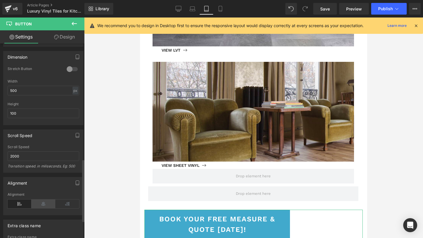
click at [40, 200] on icon at bounding box center [43, 203] width 24 height 9
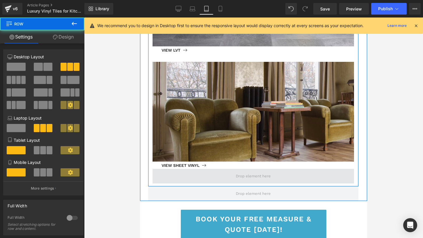
click at [200, 169] on span at bounding box center [254, 176] width 202 height 15
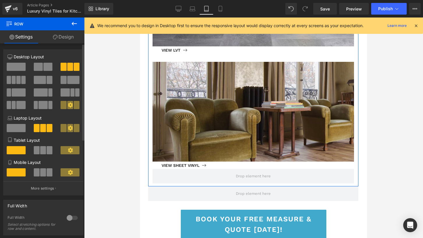
click at [47, 150] on span at bounding box center [50, 150] width 6 height 8
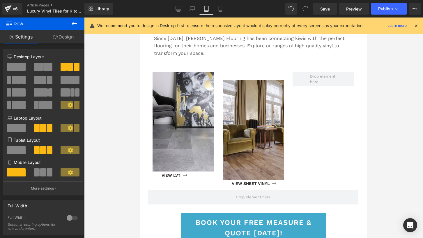
scroll to position [515, 0]
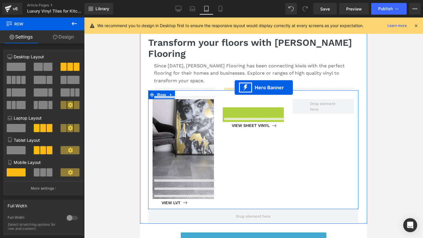
drag, startPoint x: 236, startPoint y: 101, endPoint x: 235, endPoint y: 87, distance: 13.7
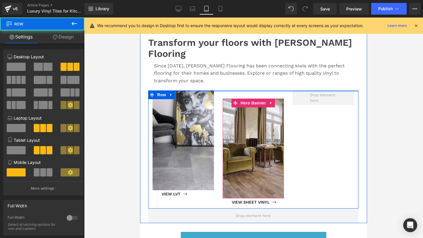
drag, startPoint x: 229, startPoint y: 87, endPoint x: 233, endPoint y: 61, distance: 25.5
click at [233, 61] on div "Are Luxury Vinyl Tiles suitable for Wet Areas? Heading LVT for bathrooms and ki…" at bounding box center [253, 10] width 219 height 396
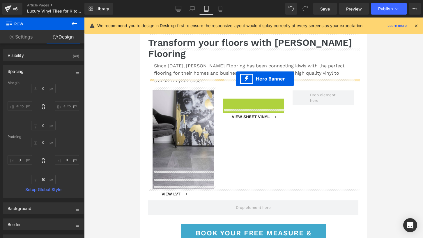
drag, startPoint x: 237, startPoint y: 91, endPoint x: 236, endPoint y: 79, distance: 12.3
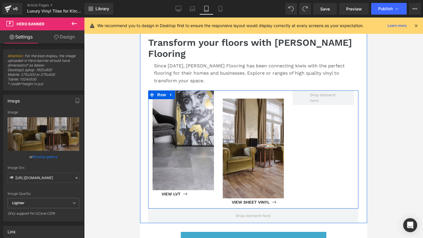
click at [227, 90] on div "Text Block Hero Banner VIEW SHEET VINYL Button" at bounding box center [253, 147] width 70 height 115
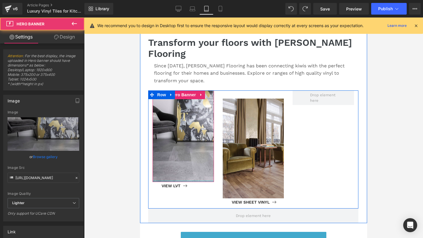
drag, startPoint x: 202, startPoint y: 175, endPoint x: 202, endPoint y: 151, distance: 23.9
click at [202, 151] on div "Text Block Hero Banner" at bounding box center [183, 136] width 61 height 92
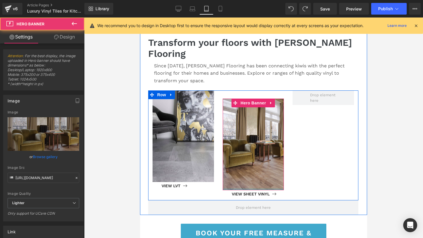
drag, startPoint x: 236, startPoint y: 183, endPoint x: 237, endPoint y: 166, distance: 17.5
click at [237, 166] on div "Text Block Hero Banner" at bounding box center [253, 144] width 61 height 92
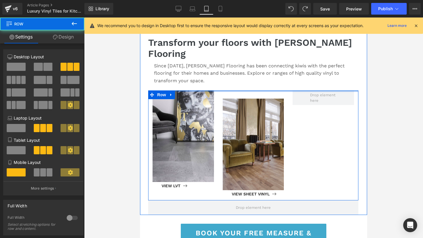
drag, startPoint x: 209, startPoint y: 79, endPoint x: 211, endPoint y: 66, distance: 13.0
click at [211, 66] on div "Are Luxury Vinyl Tiles suitable for Wet Areas? Heading LVT for bathrooms and ki…" at bounding box center [253, 6] width 219 height 388
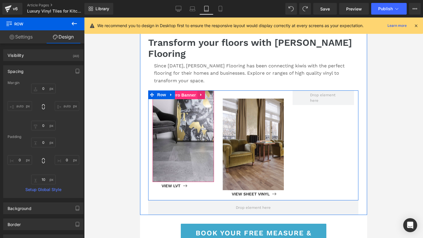
click at [192, 91] on span "Hero Banner" at bounding box center [183, 95] width 28 height 9
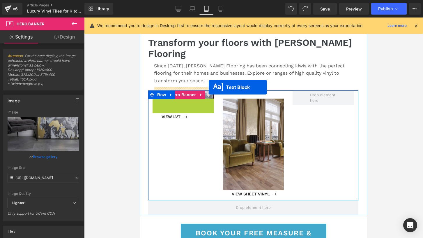
drag, startPoint x: 165, startPoint y: 130, endPoint x: 209, endPoint y: 87, distance: 61.2
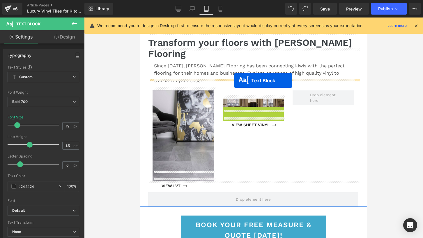
drag, startPoint x: 237, startPoint y: 137, endPoint x: 234, endPoint y: 80, distance: 56.3
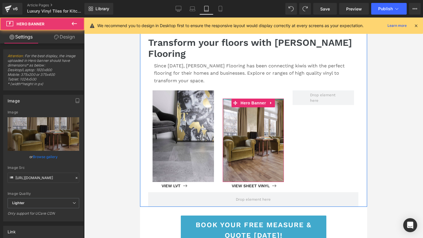
drag, startPoint x: 281, startPoint y: 93, endPoint x: 281, endPoint y: 72, distance: 21.3
click at [281, 72] on div "Are Luxury Vinyl Tiles suitable for Wet Areas? Heading LVT for bathrooms and ki…" at bounding box center [253, 2] width 219 height 380
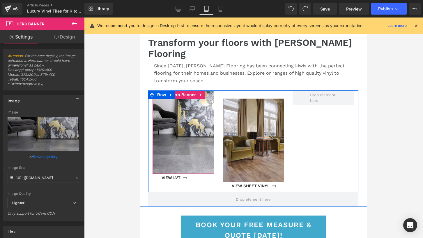
drag, startPoint x: 210, startPoint y: 84, endPoint x: 211, endPoint y: 67, distance: 17.2
click at [211, 66] on div "Are Luxury Vinyl Tiles suitable for Wet Areas? Heading LVT for bathrooms and ki…" at bounding box center [253, 2] width 219 height 380
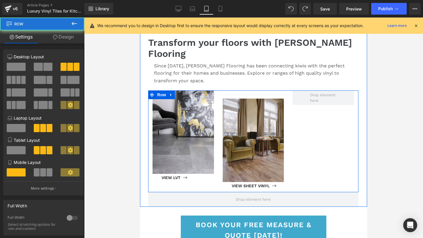
click at [223, 90] on div "Text Block Hero Banner VIEW SHEET VINYL Button" at bounding box center [253, 139] width 70 height 99
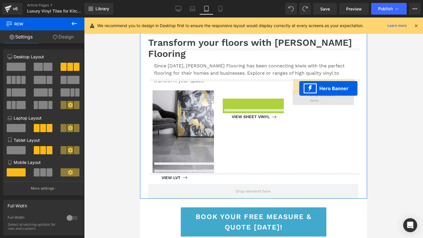
drag, startPoint x: 236, startPoint y: 93, endPoint x: 299, endPoint y: 88, distance: 63.4
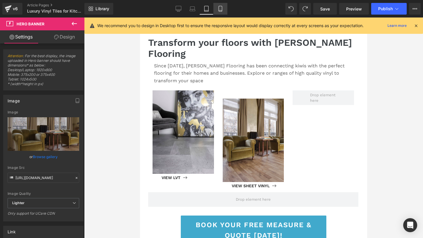
click at [223, 9] on icon at bounding box center [221, 9] width 6 height 6
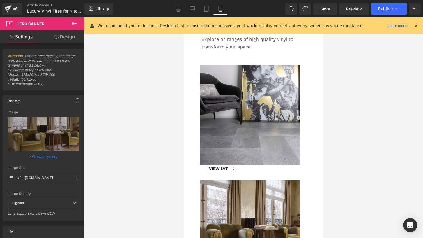
scroll to position [718, 0]
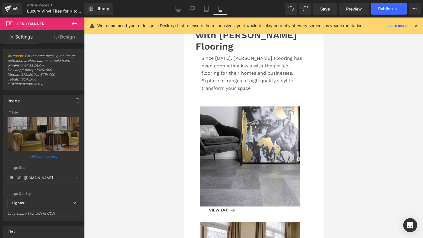
click at [260, 122] on div at bounding box center [254, 156] width 91 height 84
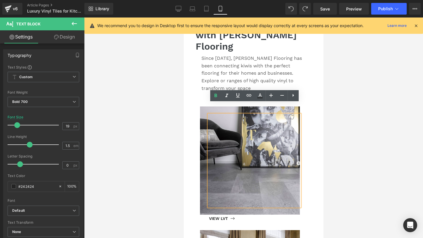
click at [352, 170] on div at bounding box center [253, 127] width 339 height 220
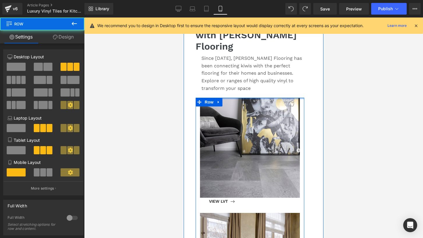
drag, startPoint x: 243, startPoint y: 93, endPoint x: 247, endPoint y: 62, distance: 31.4
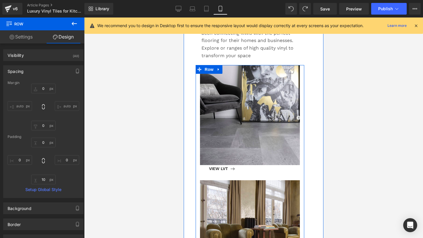
scroll to position [751, 0]
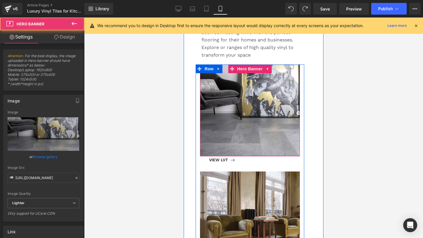
drag, startPoint x: 243, startPoint y: 150, endPoint x: 247, endPoint y: 107, distance: 43.3
click at [247, 107] on div "Text Block Hero Banner" at bounding box center [250, 110] width 100 height 92
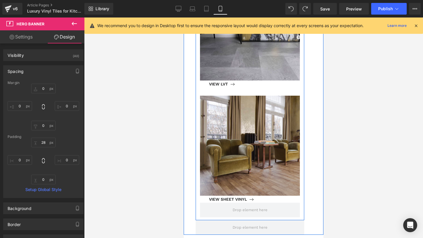
scroll to position [828, 0]
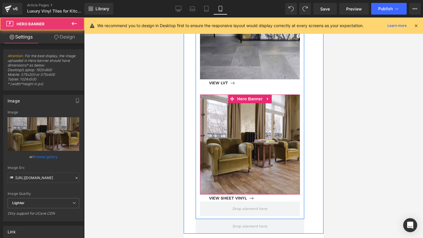
click at [236, 179] on div at bounding box center [250, 144] width 100 height 100
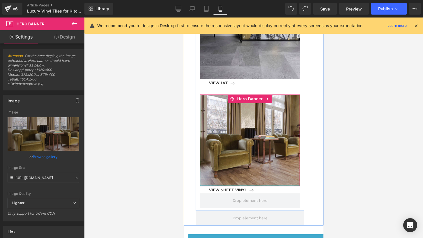
drag, startPoint x: 255, startPoint y: 181, endPoint x: 255, endPoint y: 143, distance: 38.2
click at [255, 143] on div "Text Block Hero Banner" at bounding box center [250, 140] width 100 height 92
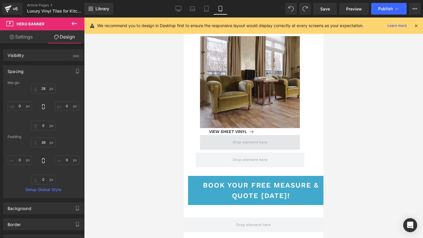
scroll to position [892, 0]
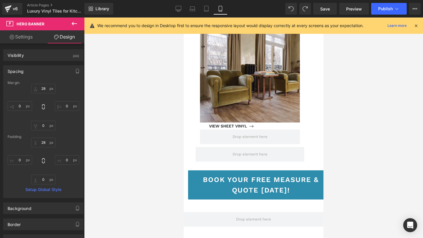
click at [250, 175] on div "BOOK YOUR FREE MEASURE & QUOTE [DATE]! Button" at bounding box center [253, 184] width 131 height 29
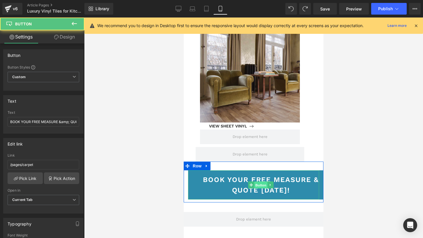
click at [263, 181] on span "Button" at bounding box center [260, 184] width 13 height 7
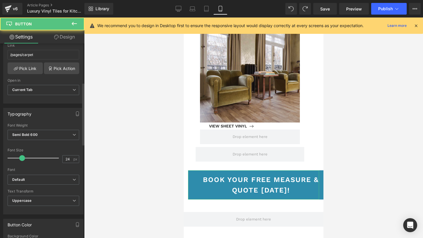
scroll to position [121, 0]
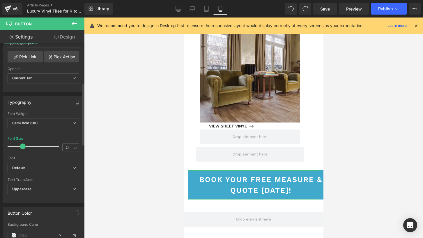
click at [22, 146] on span at bounding box center [23, 146] width 6 height 6
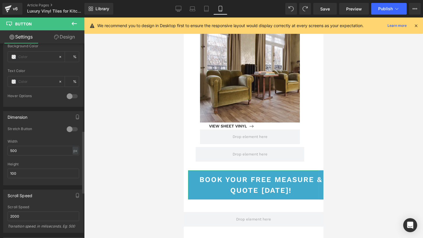
scroll to position [343, 0]
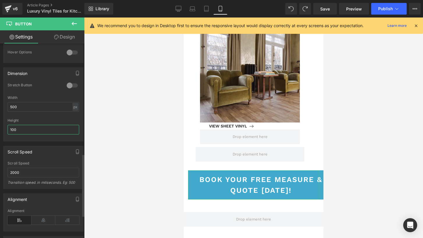
drag, startPoint x: 26, startPoint y: 131, endPoint x: 8, endPoint y: 131, distance: 18.6
click at [8, 131] on input "100" at bounding box center [44, 130] width 72 height 10
drag, startPoint x: 19, startPoint y: 105, endPoint x: 7, endPoint y: 105, distance: 11.9
click at [8, 105] on input "500" at bounding box center [44, 107] width 72 height 10
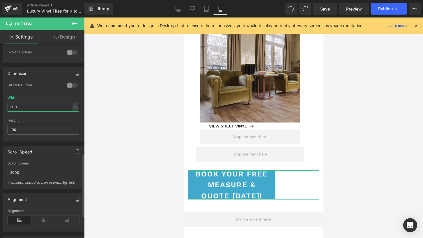
type input "300"
drag, startPoint x: 22, startPoint y: 132, endPoint x: 1, endPoint y: 130, distance: 21.6
click at [1, 130] on div "Dimension 0 Stretch Button 500px Width 300 px % px 100px Height 100" at bounding box center [43, 102] width 87 height 78
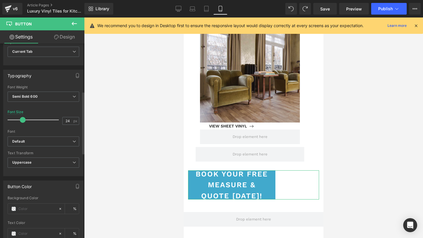
scroll to position [146, 0]
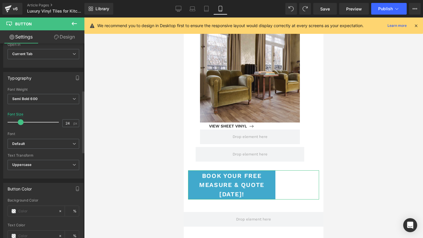
click at [21, 123] on span at bounding box center [21, 122] width 6 height 6
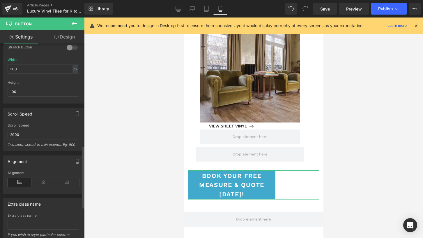
scroll to position [414, 0]
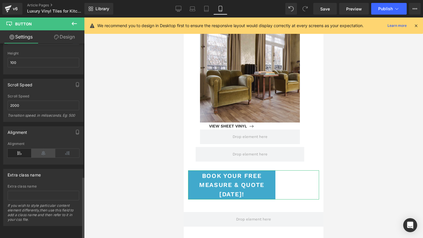
click at [43, 150] on icon at bounding box center [43, 153] width 24 height 9
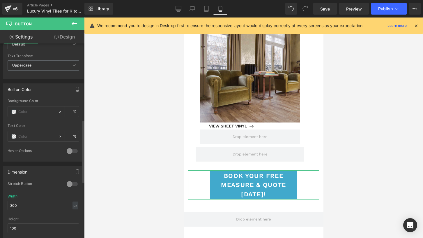
scroll to position [211, 0]
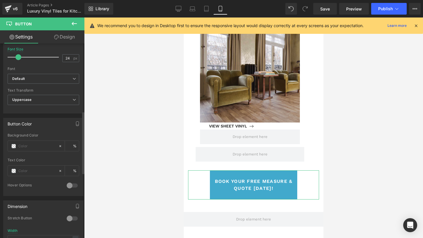
click at [18, 56] on span at bounding box center [18, 57] width 6 height 6
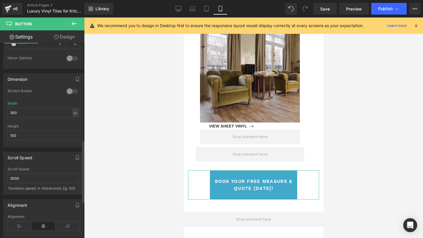
scroll to position [349, 0]
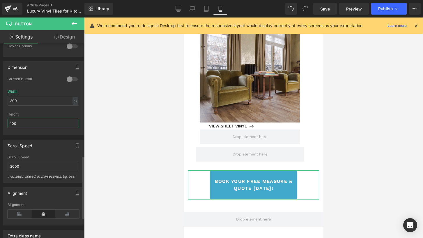
drag, startPoint x: 21, startPoint y: 121, endPoint x: 3, endPoint y: 121, distance: 18.6
click at [5, 121] on div "0 Stretch Button 500px Width 300 px % px 100px Height 100" at bounding box center [43, 106] width 80 height 58
type input "50"
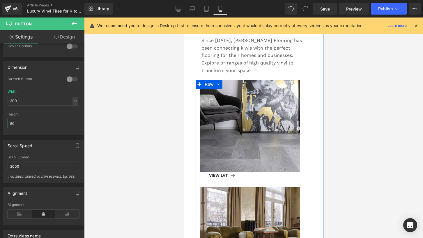
scroll to position [734, 0]
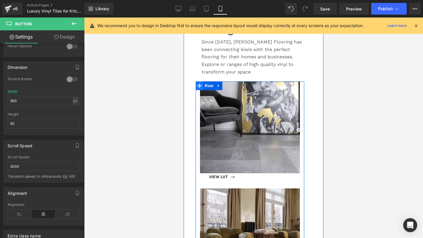
click at [199, 84] on icon at bounding box center [199, 86] width 4 height 4
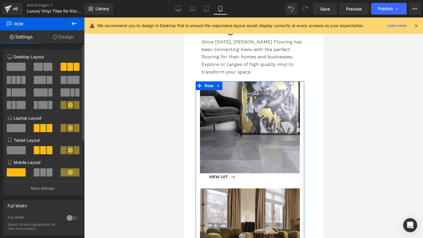
click at [40, 176] on span at bounding box center [43, 172] width 6 height 8
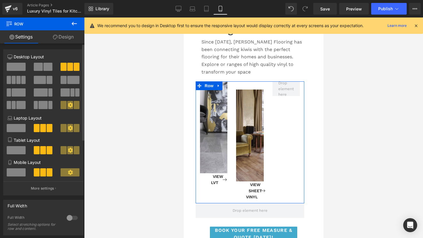
click at [13, 176] on span at bounding box center [16, 172] width 19 height 8
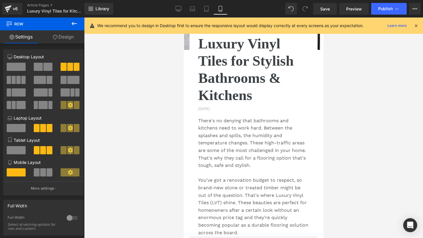
scroll to position [0, 0]
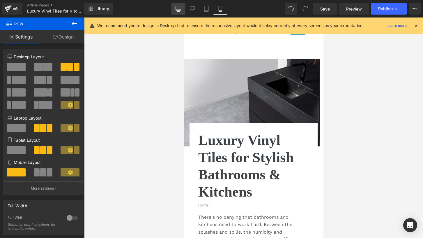
click at [180, 10] on icon at bounding box center [179, 10] width 6 height 0
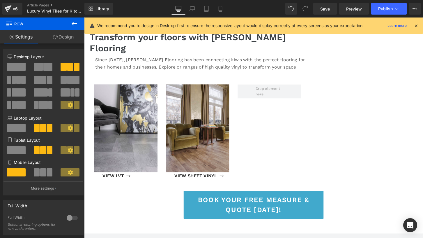
scroll to position [529, 0]
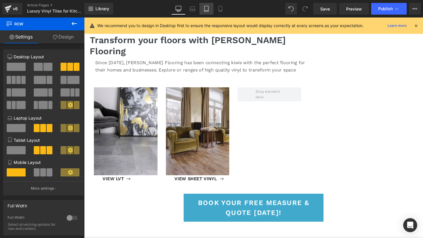
click at [206, 10] on icon at bounding box center [207, 9] width 6 height 6
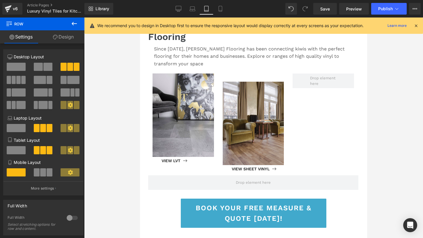
scroll to position [532, 0]
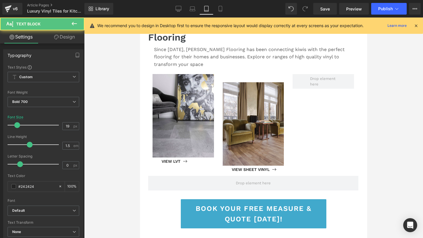
click at [231, 82] on div at bounding box center [253, 124] width 61 height 84
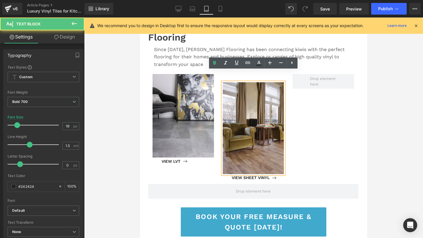
click at [194, 100] on div at bounding box center [183, 116] width 61 height 84
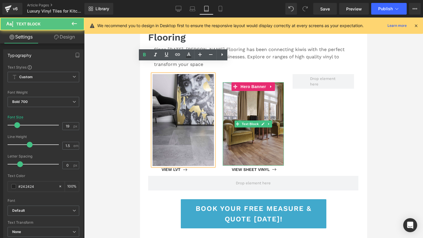
click at [274, 101] on div at bounding box center [253, 124] width 61 height 84
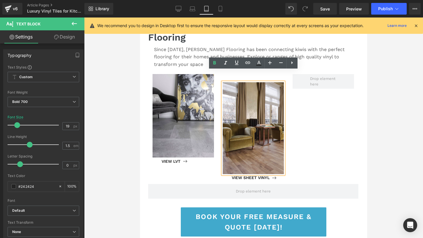
click at [306, 108] on div "Text Block Hero Banner VIEW LVT Button Text Block Hero Banner VIEW SHEET VINYL …" at bounding box center [253, 129] width 210 height 110
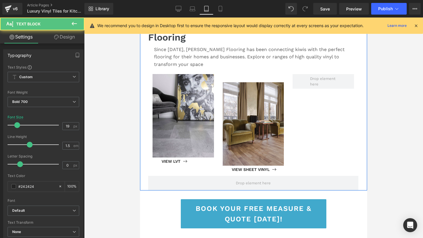
drag, startPoint x: 226, startPoint y: 71, endPoint x: 227, endPoint y: 54, distance: 16.9
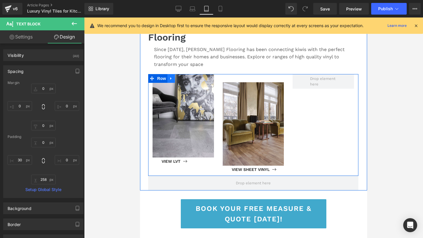
click at [167, 74] on link at bounding box center [171, 78] width 8 height 9
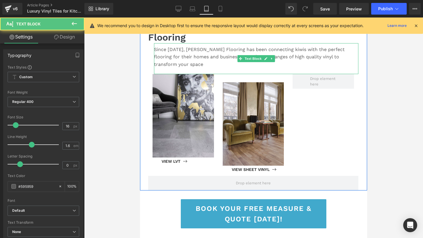
click at [247, 57] on div "Since [DATE], [PERSON_NAME] Flooring has been connecting kiwis with the perfect…" at bounding box center [256, 58] width 204 height 31
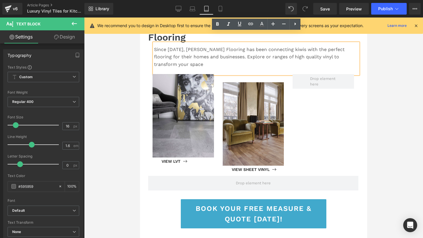
click at [139, 87] on div at bounding box center [253, 127] width 339 height 220
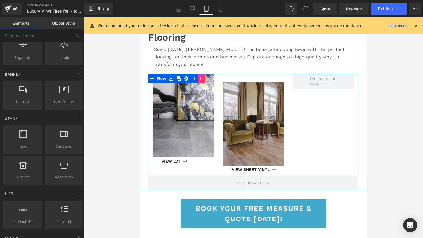
click at [200, 76] on icon at bounding box center [201, 78] width 4 height 4
click at [194, 77] on icon at bounding box center [194, 78] width 1 height 3
click at [178, 74] on span "Hero Banner" at bounding box center [183, 78] width 28 height 9
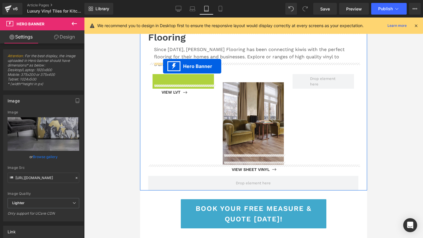
drag, startPoint x: 178, startPoint y: 67, endPoint x: 163, endPoint y: 66, distance: 15.2
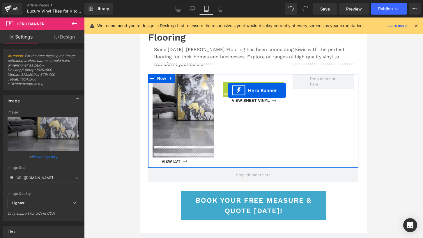
drag, startPoint x: 234, startPoint y: 75, endPoint x: 228, endPoint y: 90, distance: 16.4
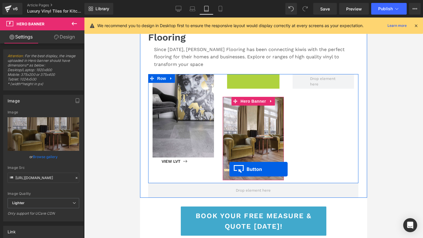
drag, startPoint x: 245, startPoint y: 67, endPoint x: 229, endPoint y: 169, distance: 103.3
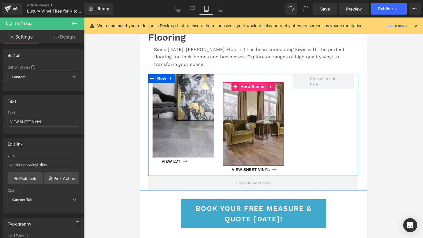
click at [246, 82] on span "Hero Banner" at bounding box center [253, 86] width 28 height 9
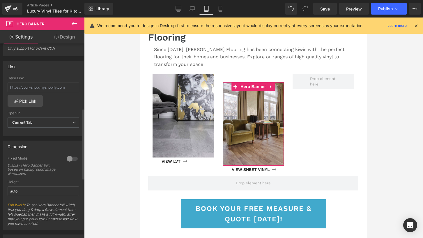
scroll to position [0, 0]
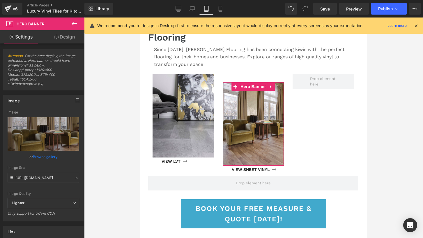
click at [62, 39] on link "Design" at bounding box center [64, 36] width 42 height 13
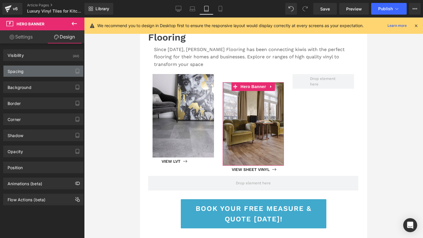
click at [26, 69] on div "Spacing" at bounding box center [43, 71] width 80 height 11
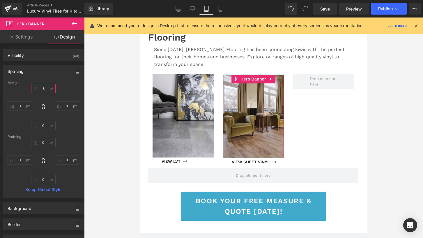
drag, startPoint x: 38, startPoint y: 89, endPoint x: 38, endPoint y: 97, distance: 7.6
click at [38, 97] on div "28 0 0 0" at bounding box center [44, 107] width 72 height 47
click at [43, 88] on input "28" at bounding box center [43, 89] width 24 height 10
type input "2"
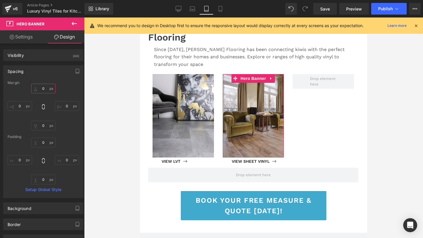
type input "0"
click at [369, 130] on div at bounding box center [253, 127] width 339 height 220
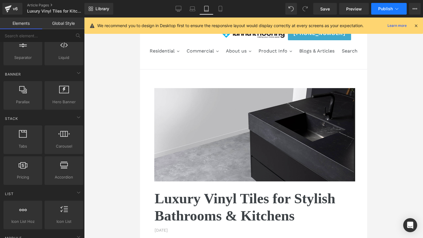
click at [369, 8] on span "Publish" at bounding box center [385, 8] width 15 height 5
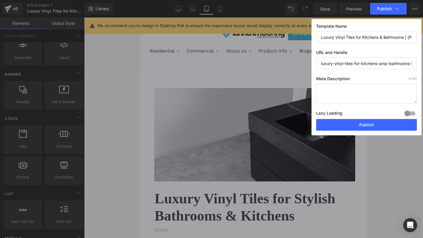
click at [338, 93] on textarea at bounding box center [366, 94] width 101 height 20
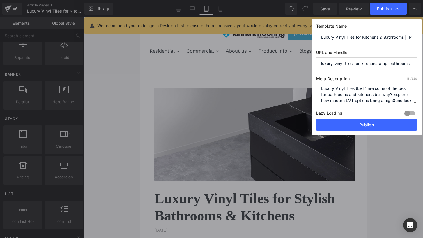
scroll to position [8, 0]
click at [369, 94] on textarea "Luxury Vinyl Tiles (LVT) are some of the best for bathrooms and kitchens but wh…" at bounding box center [366, 94] width 101 height 20
click at [347, 101] on textarea "Luxury Vinyl Tiles (LVT) are some of the best for bathrooms and kitchens but wh…" at bounding box center [366, 94] width 101 height 20
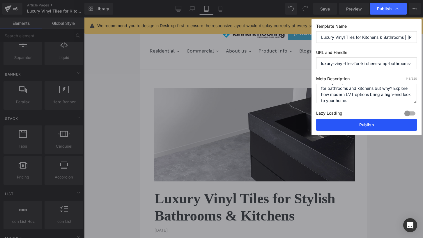
type textarea "Luxury Vinyl Tiles (LVT) are some of the best for bathrooms and kitchens but wh…"
click at [369, 123] on button "Publish" at bounding box center [366, 125] width 101 height 12
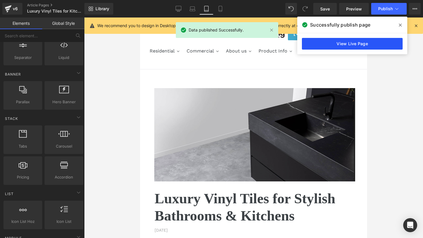
click at [362, 44] on link "View Live Page" at bounding box center [352, 44] width 101 height 12
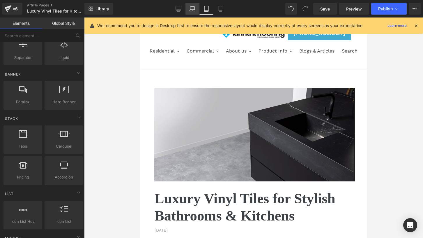
click at [192, 7] on icon at bounding box center [192, 8] width 4 height 3
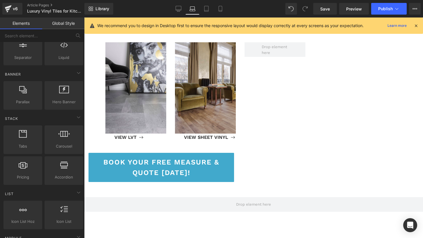
scroll to position [587, 0]
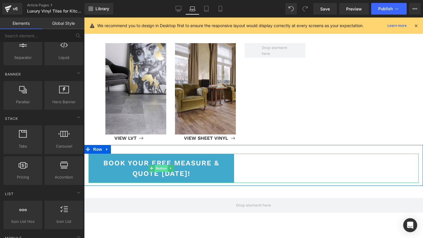
click at [161, 165] on span "Button" at bounding box center [161, 168] width 13 height 7
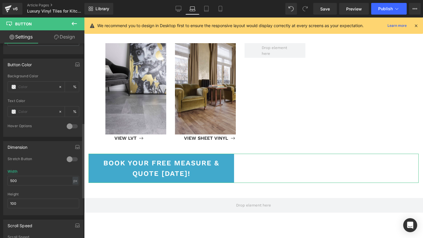
scroll to position [414, 0]
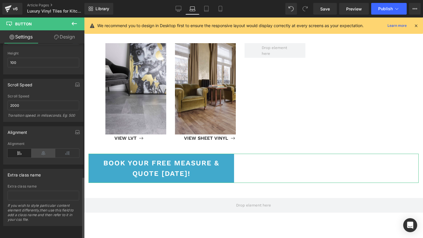
click at [41, 149] on icon at bounding box center [43, 153] width 24 height 9
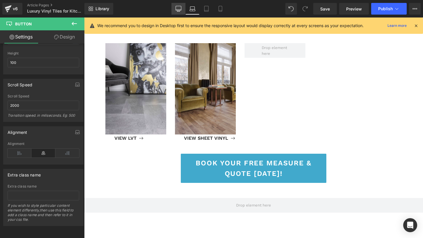
click at [179, 10] on icon at bounding box center [179, 8] width 6 height 4
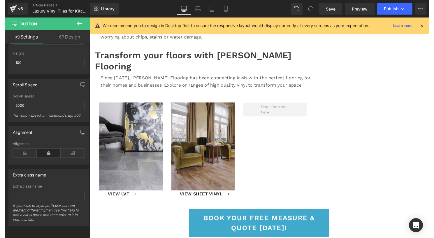
scroll to position [504, 0]
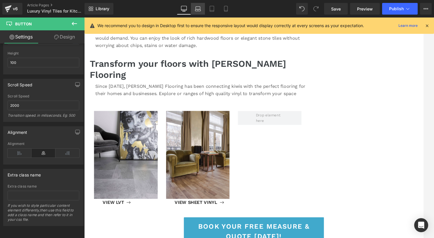
click at [198, 10] on icon at bounding box center [198, 9] width 6 height 6
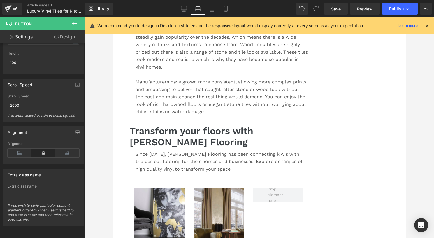
scroll to position [610, 0]
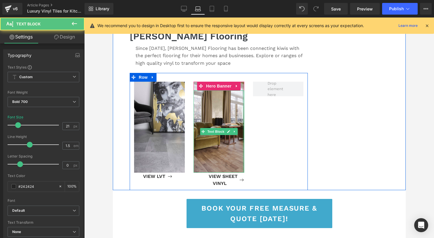
drag, startPoint x: 243, startPoint y: 150, endPoint x: 262, endPoint y: 146, distance: 19.5
click at [262, 147] on div "Text Block Hero Banner VIEW LVT Button Text Block Hero Banner VIEW SHEET VINYL …" at bounding box center [218, 131] width 178 height 117
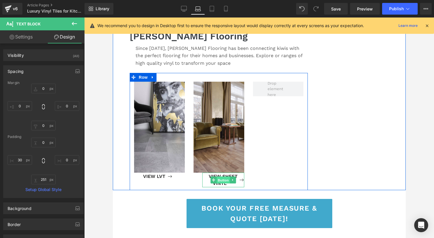
click at [222, 183] on span "Button" at bounding box center [222, 179] width 13 height 7
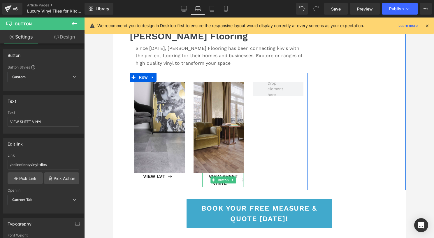
drag, startPoint x: 243, startPoint y: 184, endPoint x: 270, endPoint y: 183, distance: 27.1
click at [270, 183] on div "Text Block Hero Banner VIEW LVT Button Text Block Hero Banner VIEW SHEET VINYL …" at bounding box center [218, 131] width 178 height 117
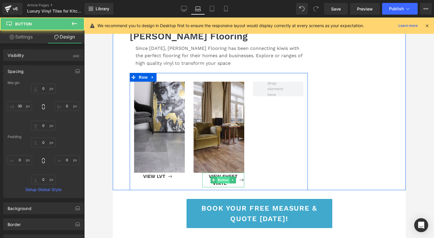
click at [223, 183] on span "Button" at bounding box center [222, 179] width 13 height 7
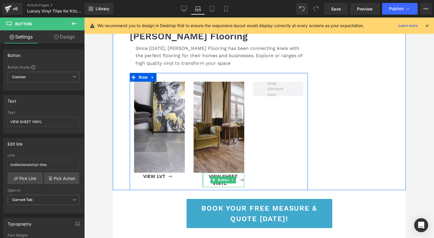
drag, startPoint x: 202, startPoint y: 188, endPoint x: 187, endPoint y: 188, distance: 15.7
click at [187, 188] on div "Text Block Hero Banner VIEW LVT Button Text Block Hero Banner VIEW SHEET VINYL …" at bounding box center [218, 131] width 178 height 117
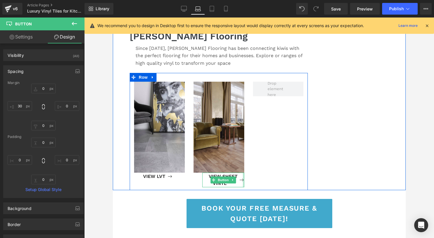
drag, startPoint x: 243, startPoint y: 183, endPoint x: 278, endPoint y: 180, distance: 35.4
click at [278, 181] on div "Text Block Hero Banner VIEW LVT Button Text Block Hero Banner VIEW SHEET VINYL …" at bounding box center [218, 131] width 178 height 117
click at [227, 183] on span "Button" at bounding box center [222, 179] width 13 height 7
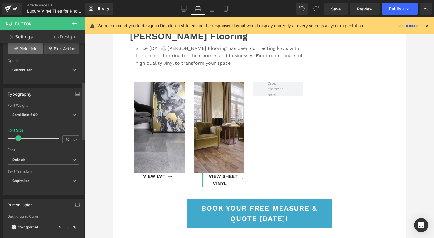
scroll to position [130, 0]
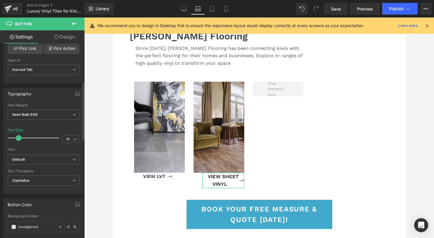
click at [17, 137] on span at bounding box center [19, 138] width 6 height 6
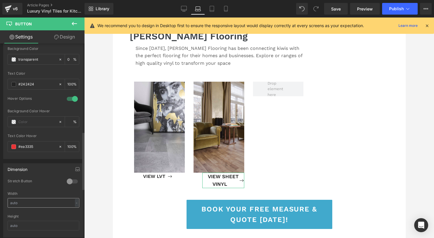
scroll to position [302, 0]
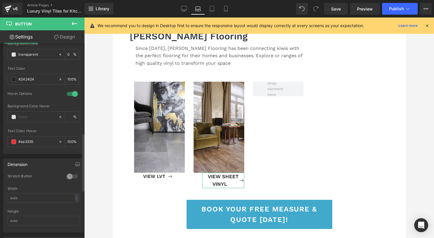
click at [73, 175] on div at bounding box center [72, 176] width 14 height 9
click at [71, 174] on div at bounding box center [72, 176] width 14 height 9
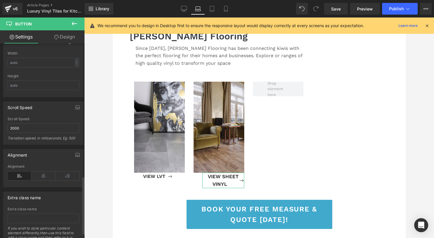
scroll to position [447, 0]
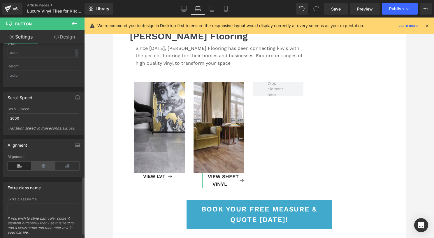
click at [47, 166] on icon at bounding box center [43, 165] width 24 height 9
click at [18, 166] on icon at bounding box center [20, 165] width 24 height 9
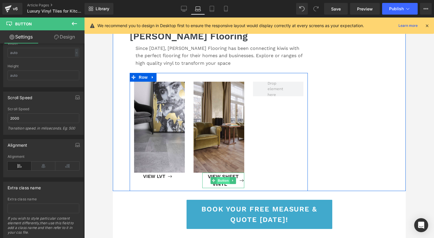
click at [222, 184] on span "Button" at bounding box center [222, 180] width 13 height 7
click at [231, 182] on icon at bounding box center [232, 180] width 3 height 3
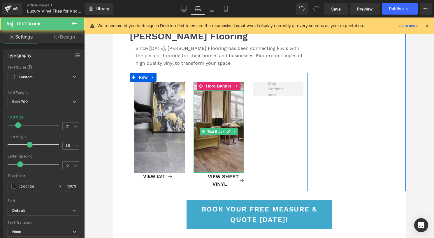
drag, startPoint x: 243, startPoint y: 172, endPoint x: 269, endPoint y: 169, distance: 26.7
click at [269, 169] on div "Text Block Hero Banner VIEW LVT Button Text Block Hero Banner VIEW SHEET VINYL …" at bounding box center [218, 132] width 178 height 118
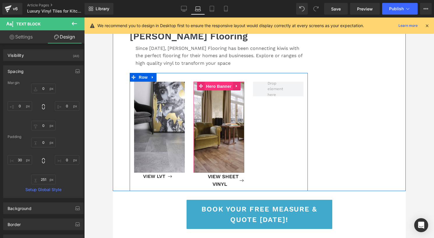
click at [215, 91] on span "Hero Banner" at bounding box center [218, 86] width 28 height 9
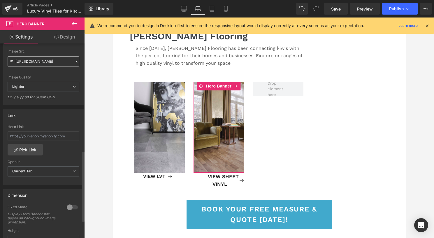
scroll to position [0, 0]
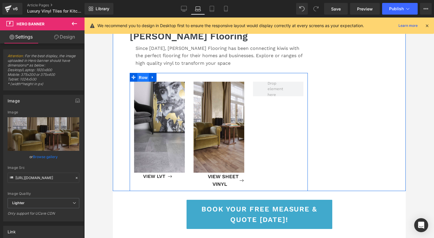
click at [141, 82] on span "Row" at bounding box center [143, 77] width 12 height 9
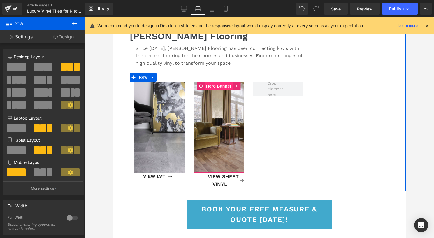
click at [214, 90] on span "Hero Banner" at bounding box center [218, 86] width 28 height 9
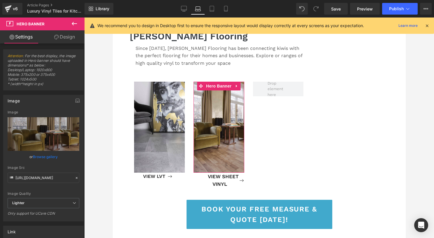
click at [65, 36] on link "Design" at bounding box center [64, 36] width 42 height 13
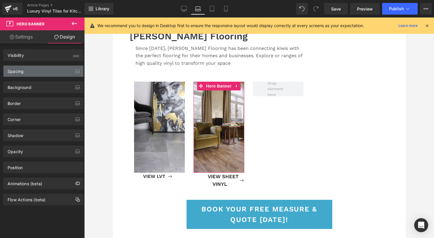
click at [20, 73] on div "Spacing" at bounding box center [16, 70] width 16 height 8
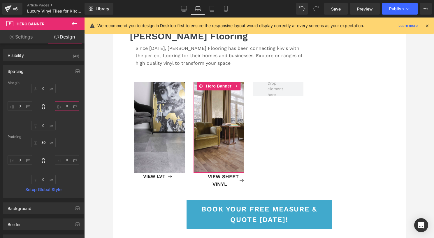
drag, startPoint x: 66, startPoint y: 105, endPoint x: 66, endPoint y: 102, distance: 3.2
click at [66, 102] on input "text" at bounding box center [67, 106] width 24 height 10
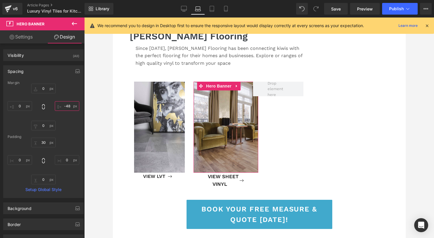
drag, startPoint x: 75, startPoint y: 107, endPoint x: 74, endPoint y: 120, distance: 13.7
click at [74, 120] on div at bounding box center [44, 107] width 72 height 47
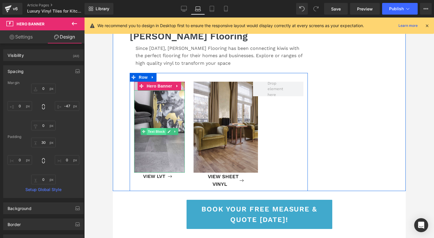
click at [158, 135] on span "Text Block" at bounding box center [155, 131] width 19 height 7
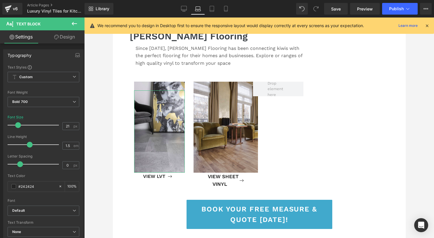
click at [62, 38] on link "Design" at bounding box center [64, 36] width 42 height 13
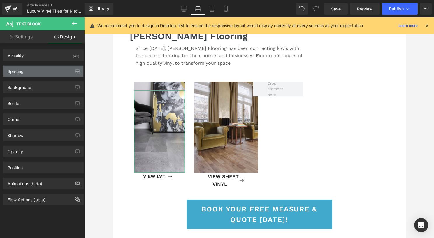
click at [23, 70] on div "Spacing" at bounding box center [16, 70] width 16 height 8
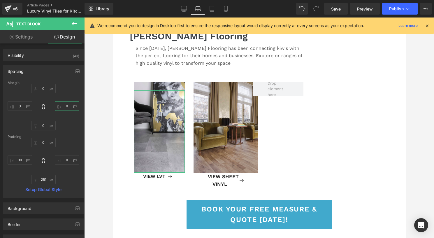
click at [64, 106] on input "0" at bounding box center [67, 106] width 24 height 10
type input "-48"
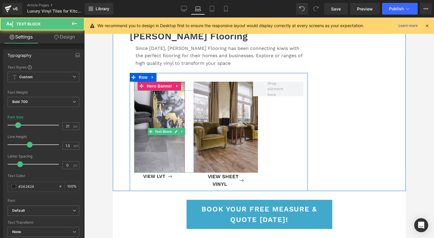
click at [184, 153] on div at bounding box center [166, 131] width 65 height 82
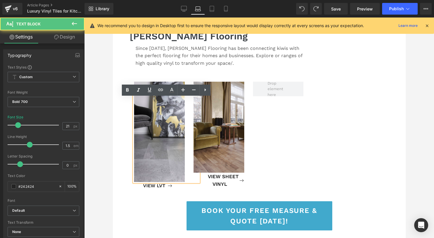
click at [221, 166] on div at bounding box center [218, 131] width 51 height 82
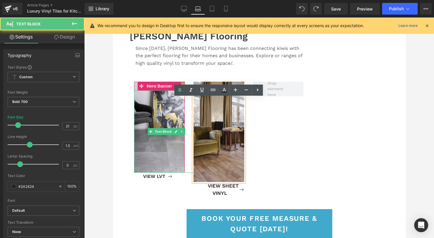
click at [170, 162] on div at bounding box center [166, 131] width 65 height 82
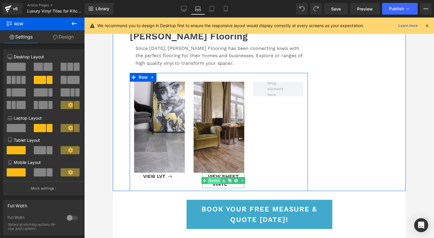
click at [210, 184] on link "Button" at bounding box center [210, 180] width 19 height 7
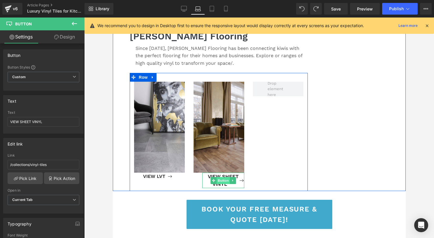
click at [222, 184] on span "Button" at bounding box center [222, 180] width 13 height 7
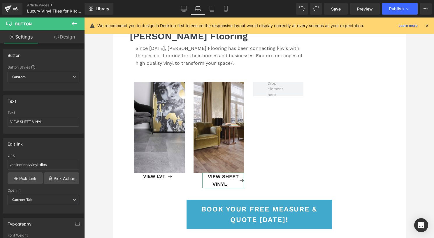
click at [60, 40] on link "Design" at bounding box center [64, 36] width 42 height 13
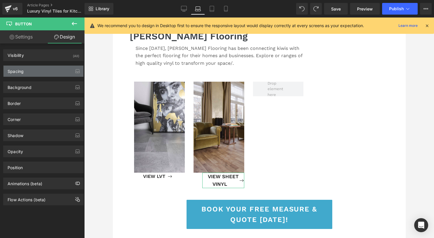
click at [41, 75] on div "Spacing" at bounding box center [43, 71] width 80 height 11
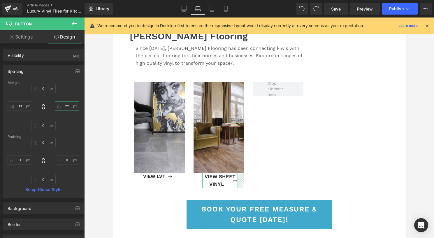
drag, startPoint x: 56, startPoint y: 108, endPoint x: 56, endPoint y: 101, distance: 6.4
click at [56, 101] on input "0" at bounding box center [67, 106] width 24 height 10
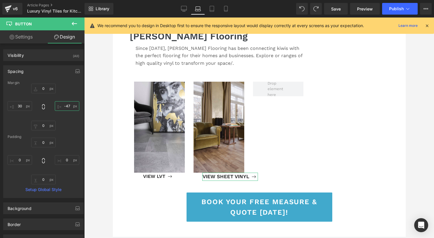
drag, startPoint x: 58, startPoint y: 106, endPoint x: 59, endPoint y: 126, distance: 20.1
click at [59, 126] on div "0 0 0 30" at bounding box center [44, 107] width 72 height 47
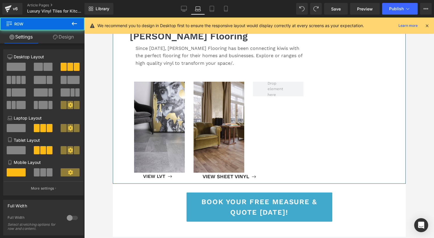
click at [112, 17] on div at bounding box center [112, 17] width 0 height 0
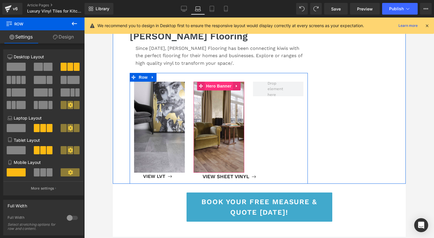
click at [218, 90] on span "Hero Banner" at bounding box center [218, 86] width 28 height 9
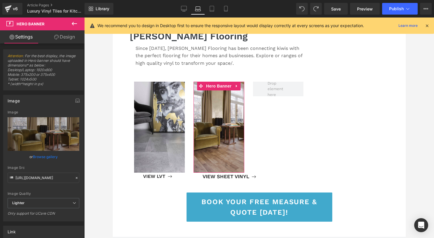
click at [61, 39] on link "Design" at bounding box center [64, 36] width 42 height 13
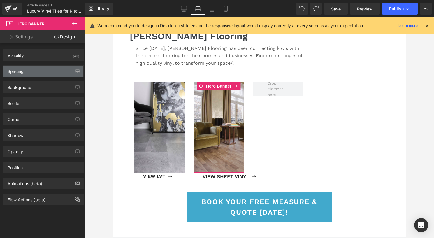
click at [33, 71] on div "Spacing" at bounding box center [43, 71] width 80 height 11
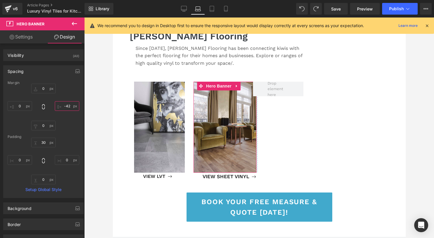
drag, startPoint x: 56, startPoint y: 106, endPoint x: 54, endPoint y: 118, distance: 12.4
click at [54, 118] on div "0 0 0 0" at bounding box center [44, 107] width 72 height 47
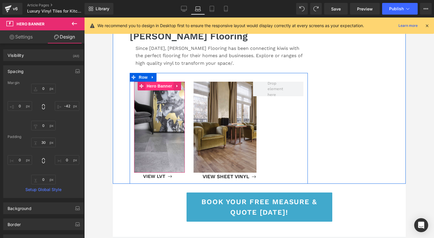
click at [161, 90] on span "Hero Banner" at bounding box center [159, 86] width 28 height 9
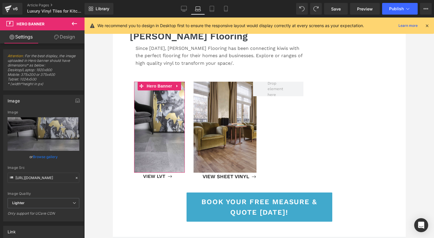
click at [69, 36] on link "Design" at bounding box center [64, 36] width 42 height 13
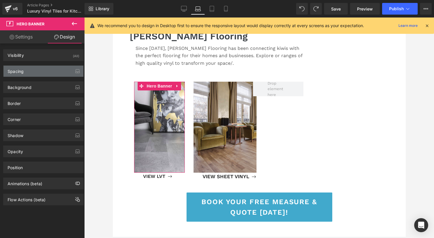
click at [37, 68] on div "Spacing" at bounding box center [43, 71] width 80 height 11
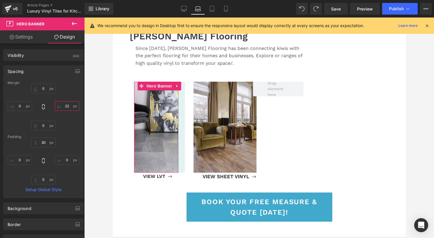
drag, startPoint x: 56, startPoint y: 107, endPoint x: 56, endPoint y: 100, distance: 6.7
click at [56, 100] on div "0 0 0 0" at bounding box center [44, 107] width 72 height 47
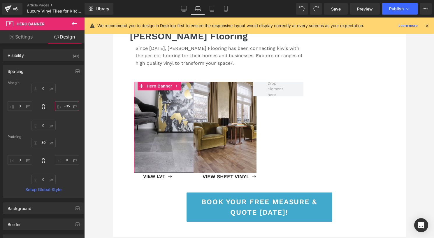
drag, startPoint x: 57, startPoint y: 104, endPoint x: 58, endPoint y: 121, distance: 16.9
click at [58, 121] on div "0 0 0 0" at bounding box center [44, 107] width 72 height 47
click at [68, 107] on input "0" at bounding box center [67, 106] width 24 height 10
click at [68, 106] on input "0" at bounding box center [67, 106] width 24 height 10
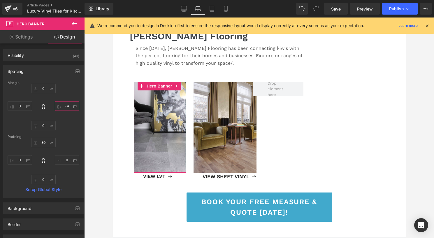
type input "-42"
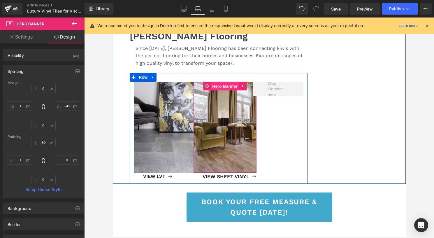
click at [222, 91] on span "Hero Banner" at bounding box center [224, 86] width 28 height 9
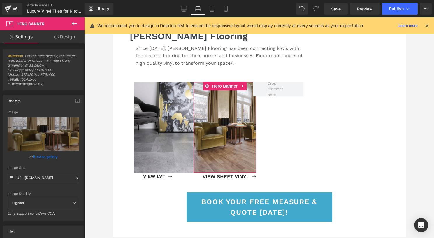
click at [67, 38] on link "Design" at bounding box center [64, 36] width 42 height 13
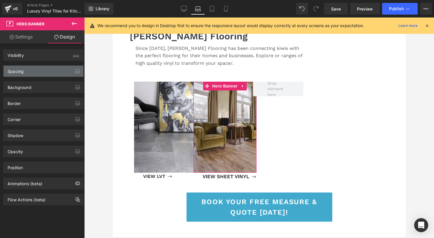
click at [31, 69] on div "Spacing" at bounding box center [43, 71] width 80 height 11
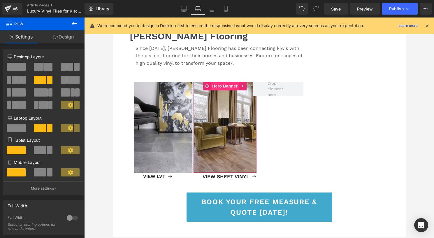
click at [224, 90] on span "Hero Banner" at bounding box center [224, 86] width 28 height 9
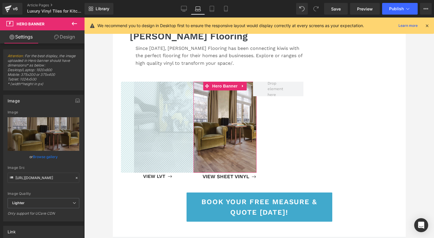
click at [70, 35] on link "Design" at bounding box center [64, 36] width 42 height 13
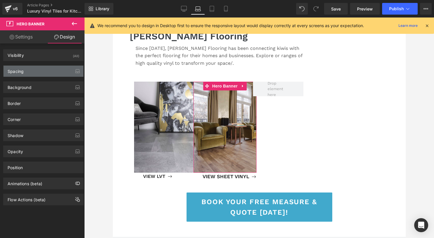
click at [24, 73] on div "Spacing" at bounding box center [43, 71] width 80 height 11
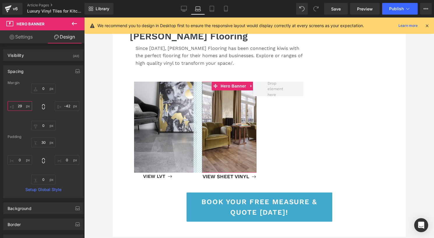
drag, startPoint x: 10, startPoint y: 107, endPoint x: 10, endPoint y: 99, distance: 8.5
click at [10, 99] on div "0 -42 0 0" at bounding box center [44, 107] width 72 height 47
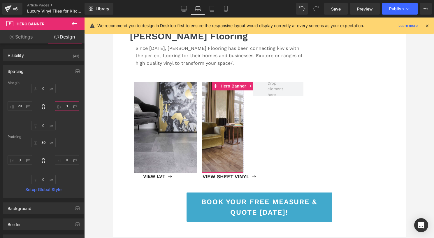
drag, startPoint x: 55, startPoint y: 106, endPoint x: 56, endPoint y: 96, distance: 10.8
click at [56, 96] on div "0 -42 0 0" at bounding box center [44, 107] width 72 height 47
drag, startPoint x: 55, startPoint y: 106, endPoint x: 59, endPoint y: 105, distance: 4.1
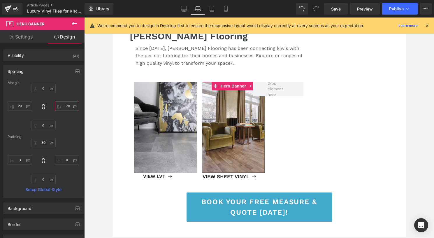
drag, startPoint x: 59, startPoint y: 105, endPoint x: 59, endPoint y: 110, distance: 4.1
click at [59, 110] on input "-42" at bounding box center [67, 106] width 24 height 10
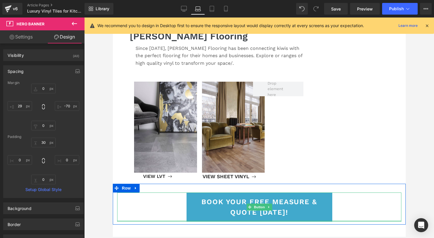
click at [369, 221] on div "BOOK YOUR FREE MEASURE & QUOTE [DATE]!" at bounding box center [259, 206] width 284 height 29
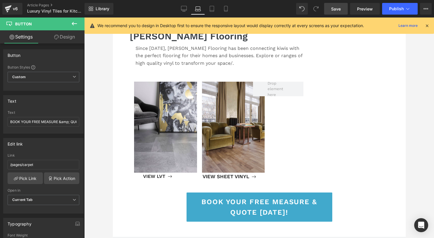
click at [339, 11] on span "Save" at bounding box center [336, 9] width 10 height 6
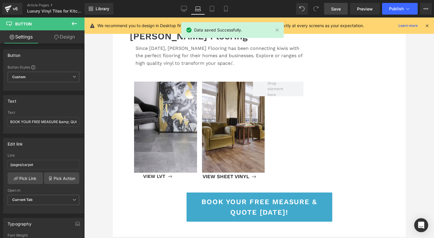
click at [366, 2] on div "Library Laptop Desktop Laptop Tablet Mobile Save Preview Publish Scheduled View…" at bounding box center [258, 8] width 349 height 17
click at [362, 5] on link "Preview" at bounding box center [365, 9] width 30 height 12
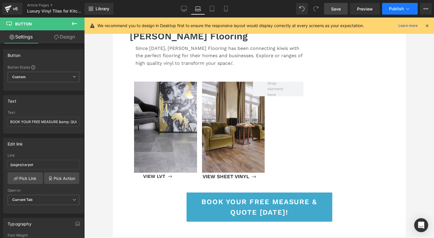
click at [369, 12] on button "Publish" at bounding box center [400, 9] width 36 height 12
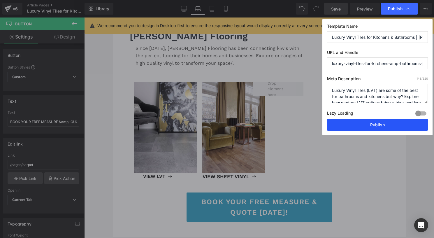
click at [369, 123] on button "Publish" at bounding box center [377, 125] width 101 height 12
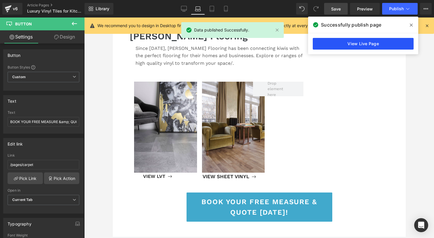
click at [363, 45] on link "View Live Page" at bounding box center [363, 44] width 101 height 12
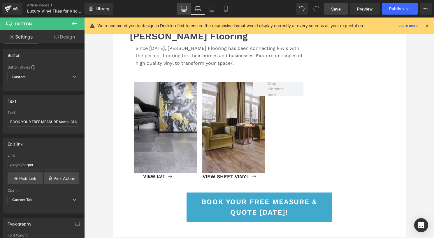
click at [182, 8] on icon at bounding box center [184, 9] width 6 height 6
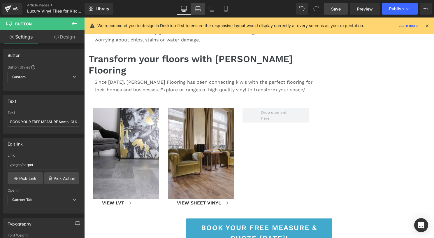
click at [203, 7] on link "Laptop" at bounding box center [198, 9] width 14 height 12
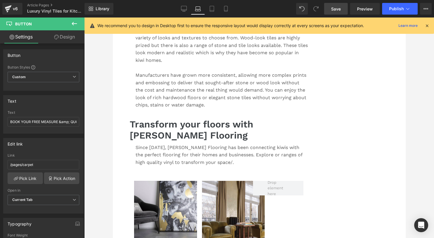
scroll to position [610, 0]
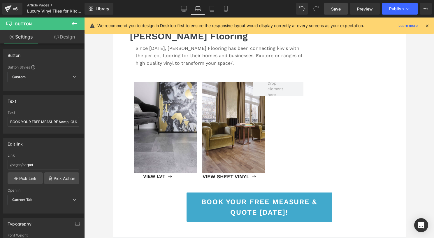
click at [40, 5] on link "Article Pages" at bounding box center [60, 5] width 67 height 5
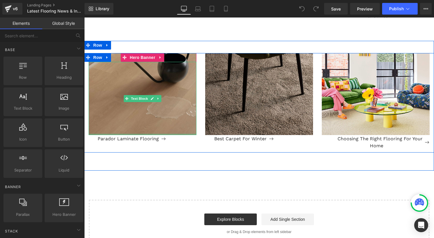
scroll to position [834, 0]
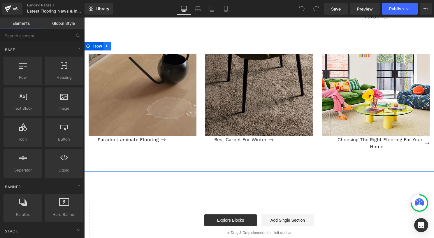
click at [106, 44] on link at bounding box center [107, 46] width 8 height 9
click at [115, 46] on icon at bounding box center [115, 46] width 4 height 4
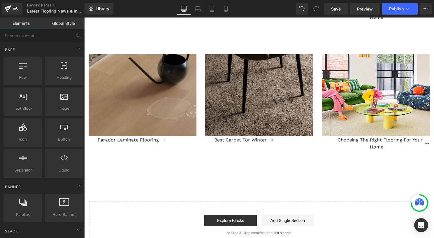
scroll to position [965, 0]
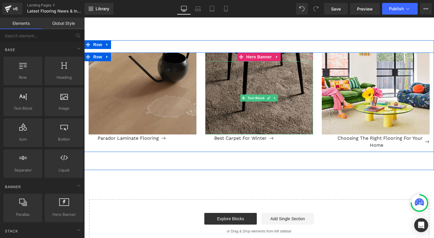
click at [269, 80] on div at bounding box center [259, 97] width 108 height 73
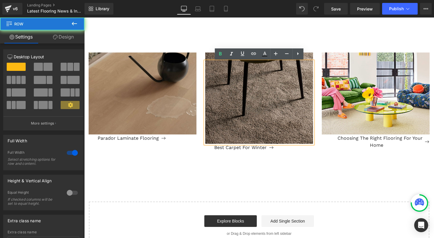
click at [276, 41] on div "Text Block Hero Banner Parador Laminate Flooring Button Text Block Hero Banner …" at bounding box center [258, 106] width 349 height 132
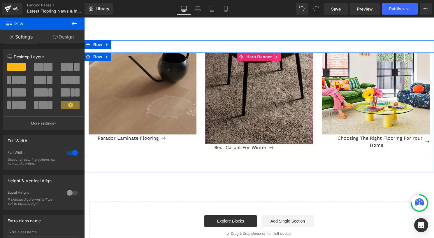
click at [277, 56] on icon at bounding box center [277, 57] width 4 height 4
click at [280, 58] on icon at bounding box center [281, 57] width 4 height 4
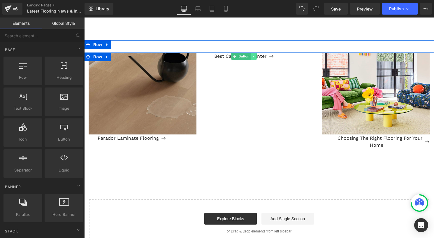
click at [252, 55] on link at bounding box center [253, 56] width 6 height 7
click at [257, 56] on icon at bounding box center [256, 56] width 3 height 3
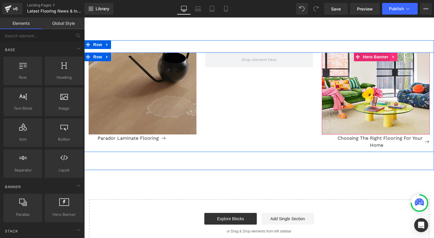
click at [396, 56] on link at bounding box center [394, 56] width 8 height 9
click at [395, 57] on icon at bounding box center [397, 57] width 4 height 4
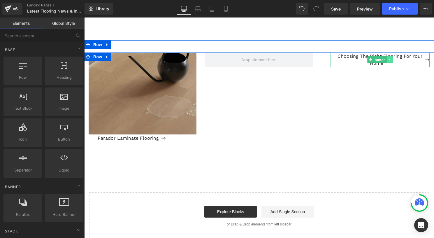
click at [389, 60] on icon at bounding box center [389, 59] width 3 height 3
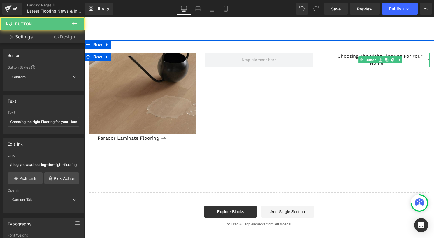
click at [393, 56] on span "Choosing the right Flooring for your Home" at bounding box center [379, 59] width 85 height 13
click at [392, 58] on icon at bounding box center [392, 59] width 3 height 3
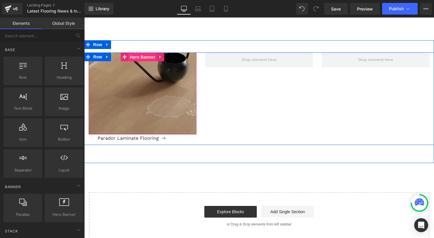
click at [135, 55] on span "Hero Banner" at bounding box center [142, 57] width 28 height 9
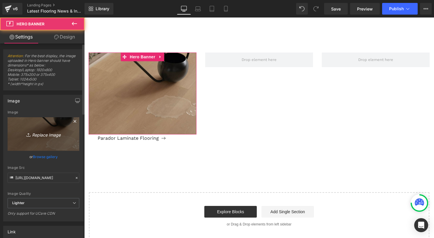
click at [38, 135] on icon "Replace Image" at bounding box center [43, 133] width 47 height 7
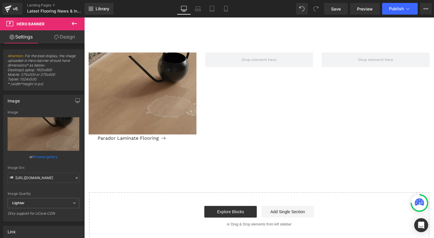
type input "C:\fakepath\Screenshot [DATE] 4.07.52 PM.png"
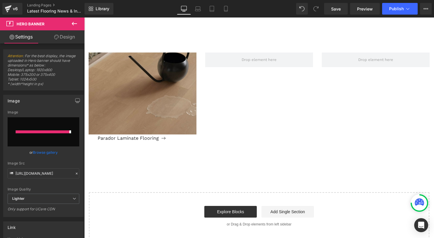
type input "https://ucarecdn.com/d2053201-0fac-49df-a2c8-76604f6f9068/-/format/auto/-/previ…"
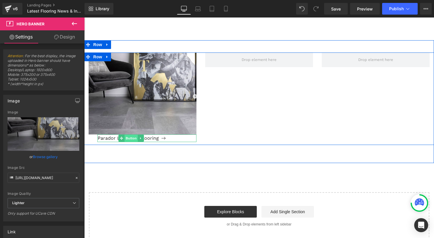
click at [127, 139] on span "Button" at bounding box center [131, 138] width 13 height 7
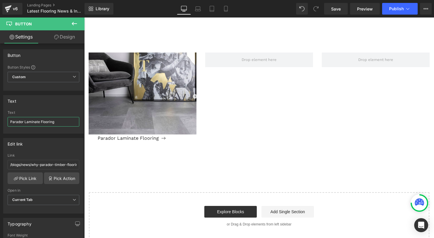
drag, startPoint x: 62, startPoint y: 119, endPoint x: -6, endPoint y: 116, distance: 67.6
click at [0, 116] on html "Button You are previewing how the will restyle your page. You can not edit Elem…" at bounding box center [217, 119] width 434 height 238
type input "L"
type input "B"
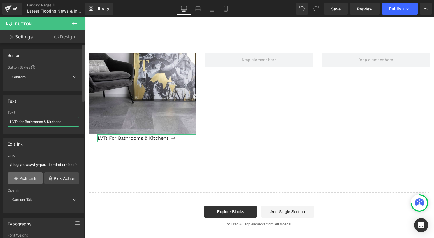
type input "LVTs for Bathrooms & Kitchens"
click at [25, 177] on link "Pick Link" at bounding box center [25, 178] width 35 height 12
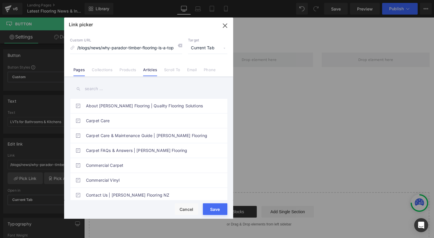
click at [145, 70] on link "Articles" at bounding box center [150, 71] width 14 height 9
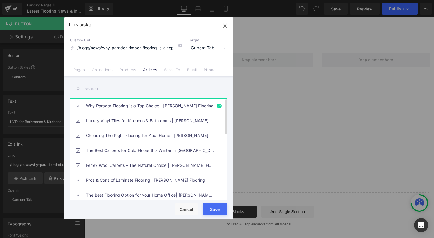
click at [123, 120] on link "Luxury Vinyl Tiles for Kitchens & Bathrooms | [PERSON_NAME] Flooring" at bounding box center [150, 120] width 128 height 15
type input "/blogs/news/luxury-vinyl-tiles-for-kitchens-amp-bathrooms-ian-hunt-flooring"
click at [213, 206] on button "Save" at bounding box center [215, 209] width 24 height 12
type input "/blogs/news/luxury-vinyl-tiles-for-kitchens-amp-bathrooms-ian-hunt-flooring"
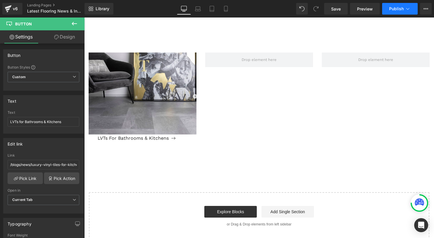
click at [405, 9] on icon at bounding box center [408, 9] width 6 height 6
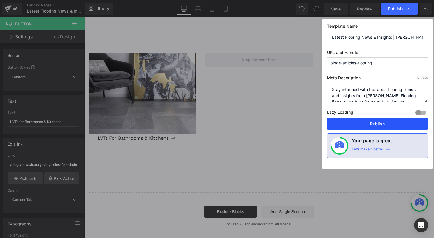
click at [364, 119] on button "Publish" at bounding box center [377, 124] width 101 height 12
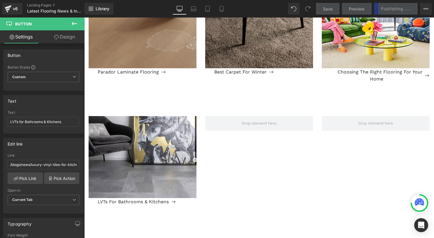
scroll to position [933, 0]
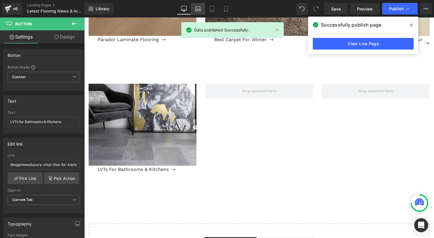
click at [194, 10] on link "Laptop" at bounding box center [198, 9] width 14 height 12
type input "0"
type input "100"
type input "0"
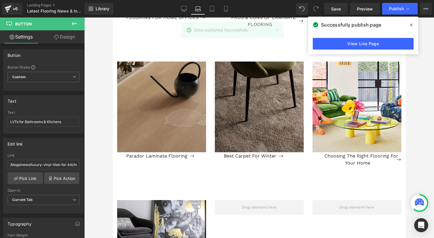
scroll to position [892, 0]
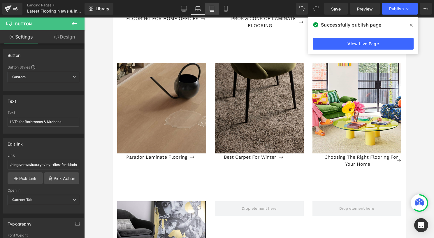
click at [212, 6] on link "Tablet" at bounding box center [212, 9] width 14 height 12
type input "14"
type input "0"
type input "100"
type input "0"
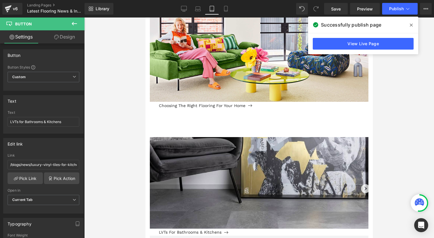
scroll to position [2031, 0]
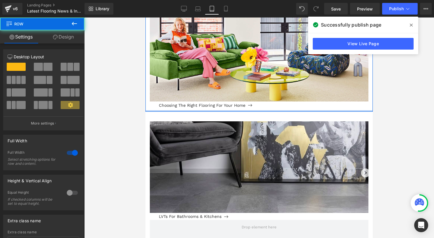
drag, startPoint x: 219, startPoint y: 126, endPoint x: 222, endPoint y: 98, distance: 28.1
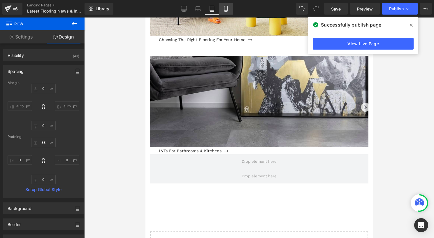
click at [227, 5] on link "Mobile" at bounding box center [226, 9] width 14 height 12
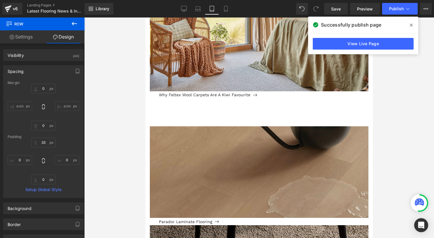
type input "0"
type input "33"
type input "0"
type input "53"
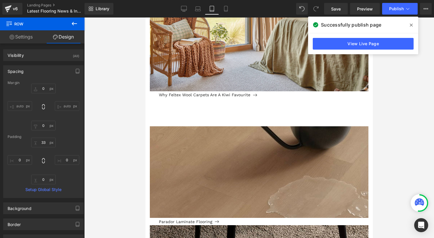
type input "0"
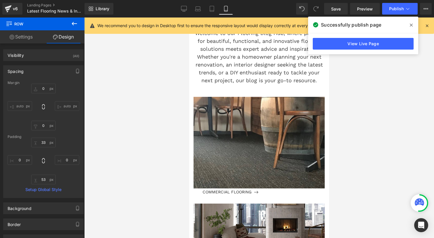
scroll to position [149, 0]
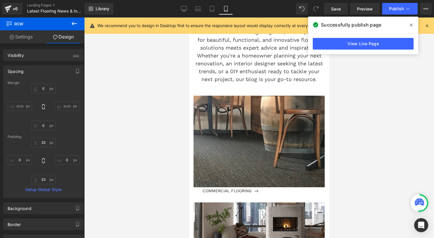
click at [210, 99] on icon at bounding box center [209, 100] width 1 height 2
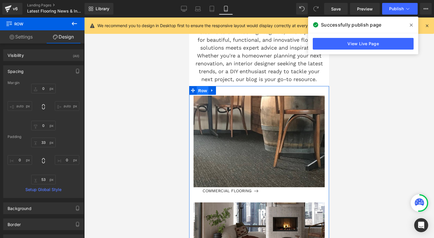
click at [200, 90] on span "Row" at bounding box center [203, 90] width 12 height 9
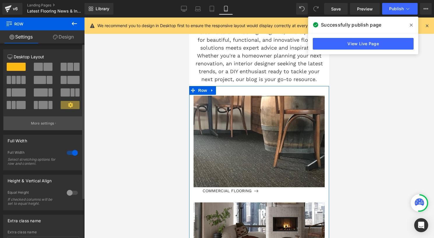
click at [41, 122] on p "More settings" at bounding box center [42, 123] width 23 height 5
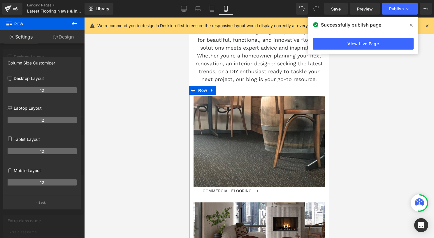
click at [48, 182] on th "12" at bounding box center [42, 182] width 69 height 6
drag, startPoint x: 44, startPoint y: 185, endPoint x: 38, endPoint y: 184, distance: 6.5
click at [38, 184] on th "12" at bounding box center [42, 182] width 69 height 6
click at [39, 204] on p "Back" at bounding box center [42, 202] width 8 height 4
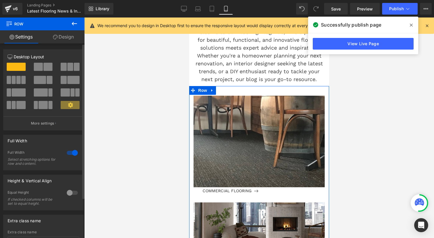
click at [73, 151] on div at bounding box center [72, 152] width 14 height 9
click at [68, 153] on div at bounding box center [72, 152] width 14 height 9
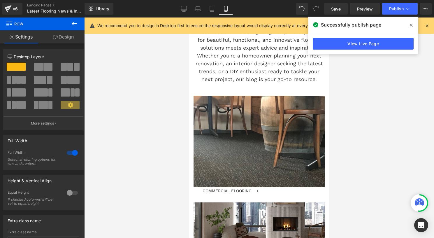
drag, startPoint x: 410, startPoint y: 22, endPoint x: 42, endPoint y: 75, distance: 371.7
click at [410, 22] on span at bounding box center [410, 24] width 9 height 9
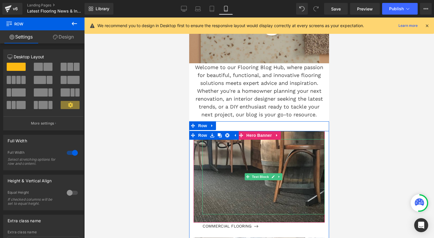
scroll to position [113, 0]
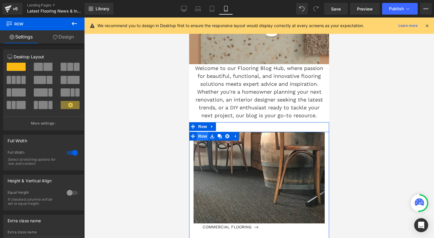
click at [201, 135] on span "Row" at bounding box center [203, 136] width 12 height 9
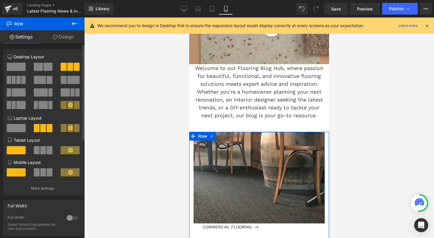
click at [38, 174] on span at bounding box center [37, 172] width 6 height 8
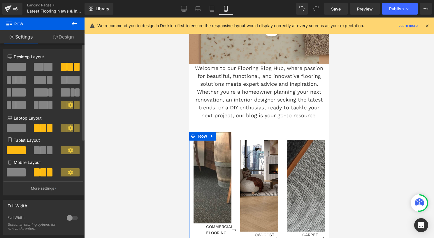
click at [14, 176] on span at bounding box center [16, 172] width 19 height 8
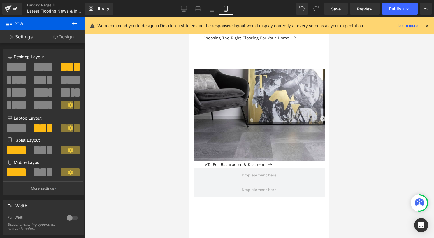
scroll to position [2103, 0]
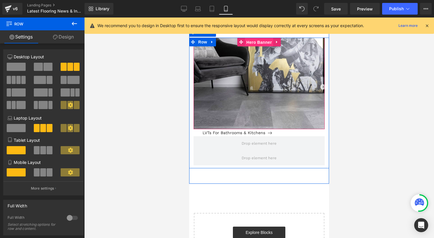
click at [255, 45] on span "Hero Banner" at bounding box center [259, 42] width 28 height 9
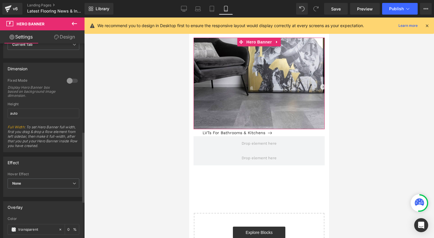
scroll to position [242, 0]
click at [32, 118] on div "Height auto" at bounding box center [44, 113] width 72 height 23
click at [31, 114] on input "auto" at bounding box center [44, 114] width 72 height 10
click at [70, 76] on div at bounding box center [72, 80] width 14 height 9
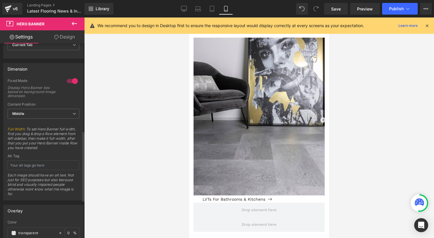
click at [70, 78] on div at bounding box center [72, 80] width 14 height 9
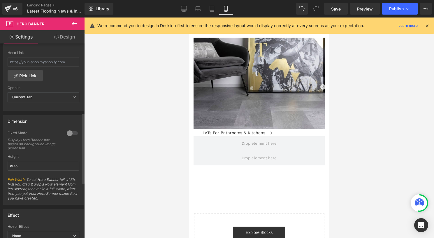
scroll to position [189, 0]
click at [57, 98] on span "Current Tab" at bounding box center [44, 98] width 72 height 10
click at [115, 93] on div at bounding box center [258, 127] width 349 height 220
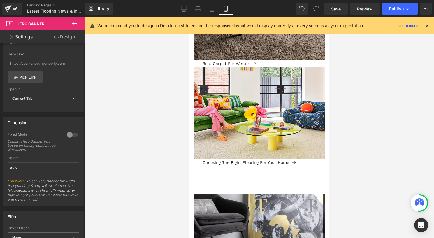
scroll to position [1959, 0]
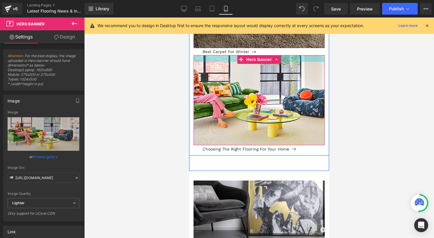
drag, startPoint x: 198, startPoint y: 59, endPoint x: 198, endPoint y: 55, distance: 3.8
click at [198, 56] on div "Text Block Hero Banner Parador Laminate Flooring Button Text Block Hero Banner …" at bounding box center [259, 6] width 140 height 297
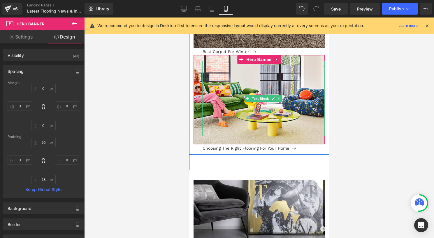
scroll to position [1956, 0]
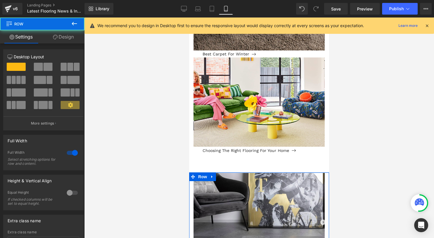
drag, startPoint x: 225, startPoint y: 179, endPoint x: 230, endPoint y: 157, distance: 22.3
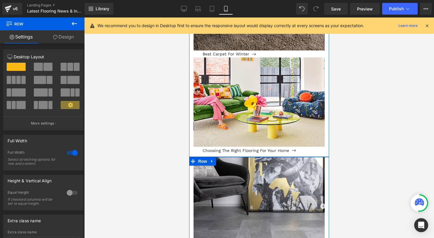
drag, startPoint x: 235, startPoint y: 168, endPoint x: 237, endPoint y: 153, distance: 15.6
click at [237, 153] on div "Text Block Hero Banner Parador Laminate Flooring Button Text Block Hero Banner …" at bounding box center [259, 4] width 140 height 306
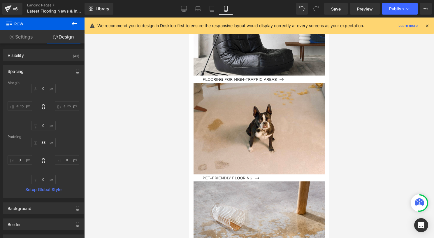
scroll to position [1197, 0]
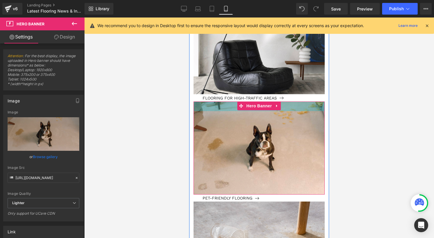
click at [199, 101] on div "Text Block Hero Banner FLOORING FOR HIGH-TRAFFIC AREAS Button Text Block Hero B…" at bounding box center [259, 153] width 140 height 300
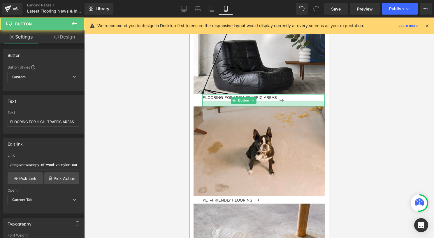
drag, startPoint x: 321, startPoint y: 102, endPoint x: 321, endPoint y: 107, distance: 5.5
click at [321, 106] on div at bounding box center [263, 104] width 122 height 6
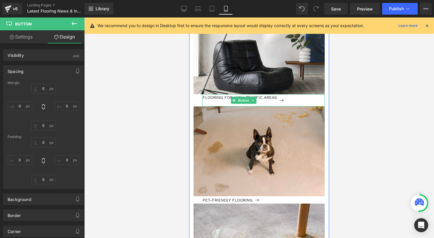
type input "0"
type input "30"
type input "0"
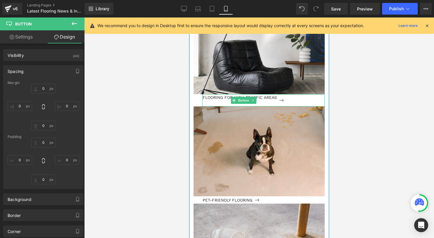
type input "0"
type input "19"
type input "0"
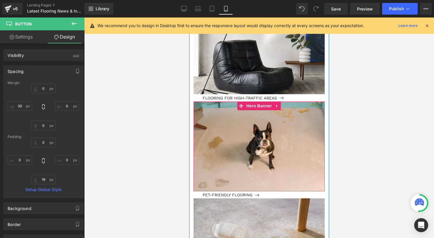
type input "0"
type input "30"
type input "0"
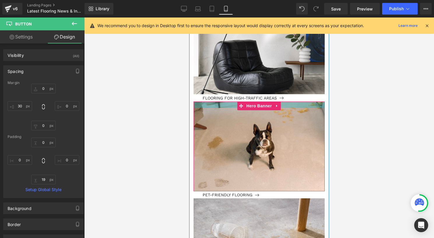
type input "0"
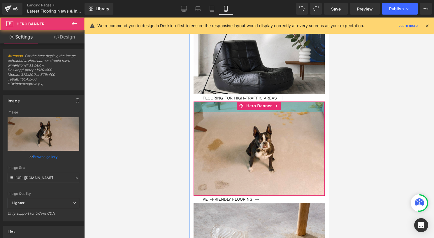
drag, startPoint x: 195, startPoint y: 103, endPoint x: 197, endPoint y: 107, distance: 4.3
click at [197, 107] on div "37px" at bounding box center [258, 106] width 131 height 11
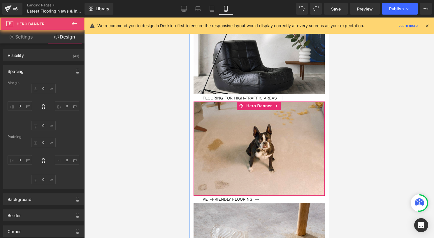
type input "0"
type input "37"
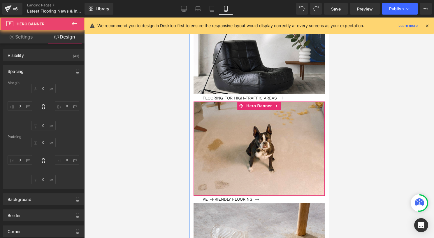
type input "0"
type input "28"
type input "0"
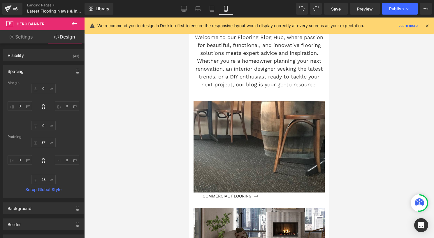
scroll to position [0, 0]
